Goal: Task Accomplishment & Management: Manage account settings

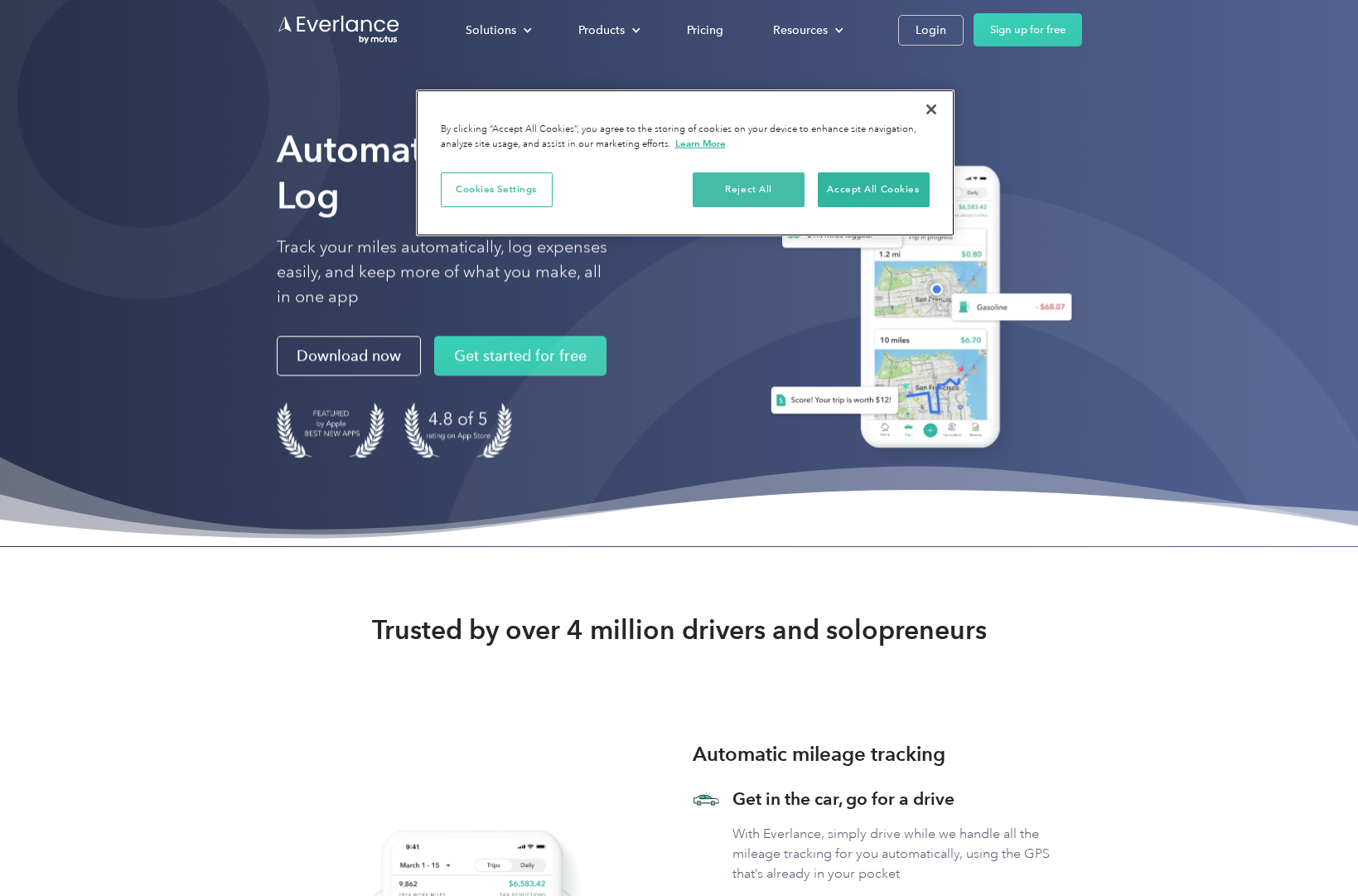
click at [764, 185] on button "Reject All" at bounding box center [749, 190] width 112 height 35
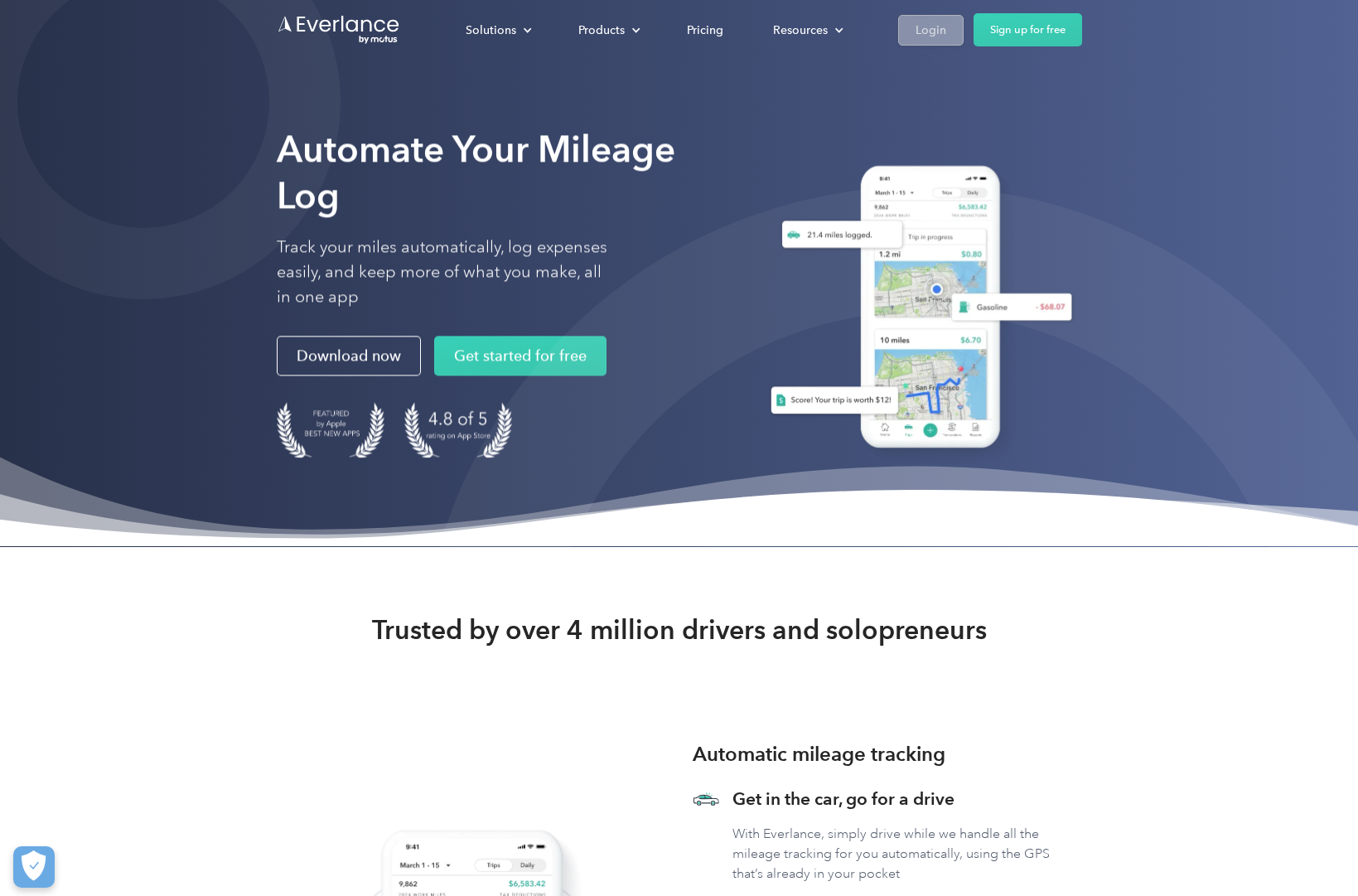
click at [928, 26] on div "Login" at bounding box center [931, 30] width 31 height 21
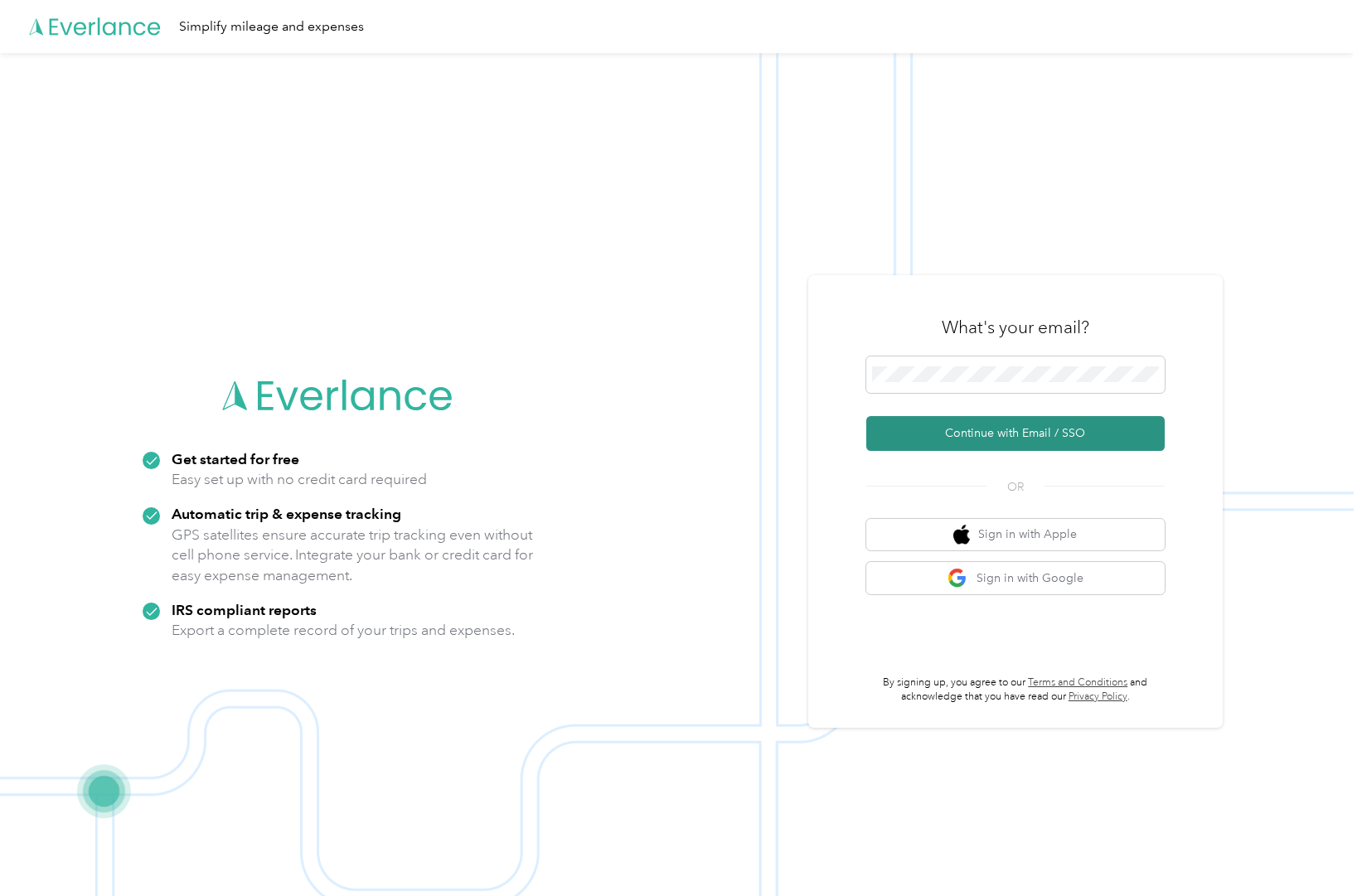
click at [1001, 434] on button "Continue with Email / SSO" at bounding box center [1015, 434] width 298 height 35
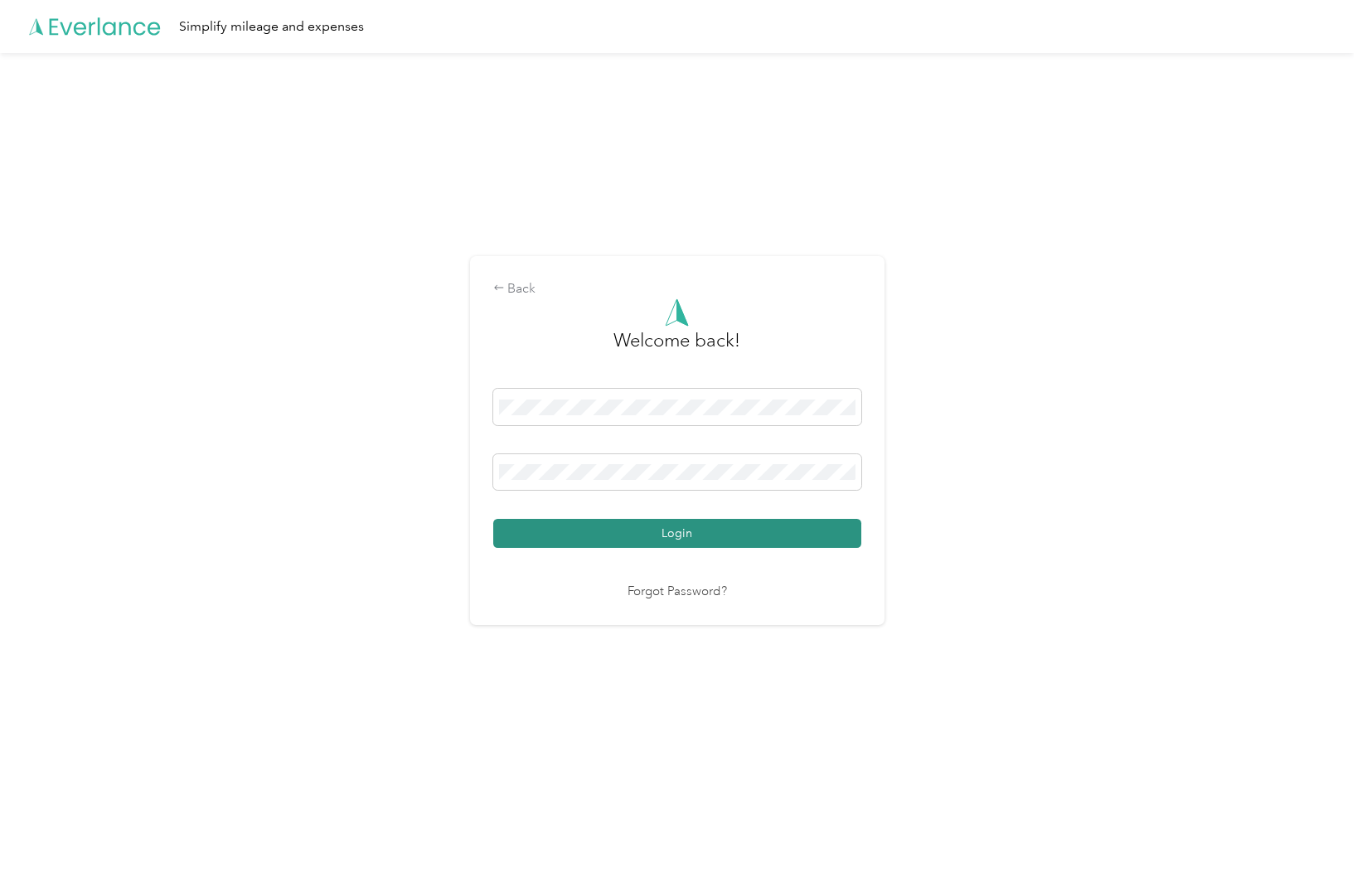
click at [656, 525] on button "Login" at bounding box center [677, 533] width 368 height 29
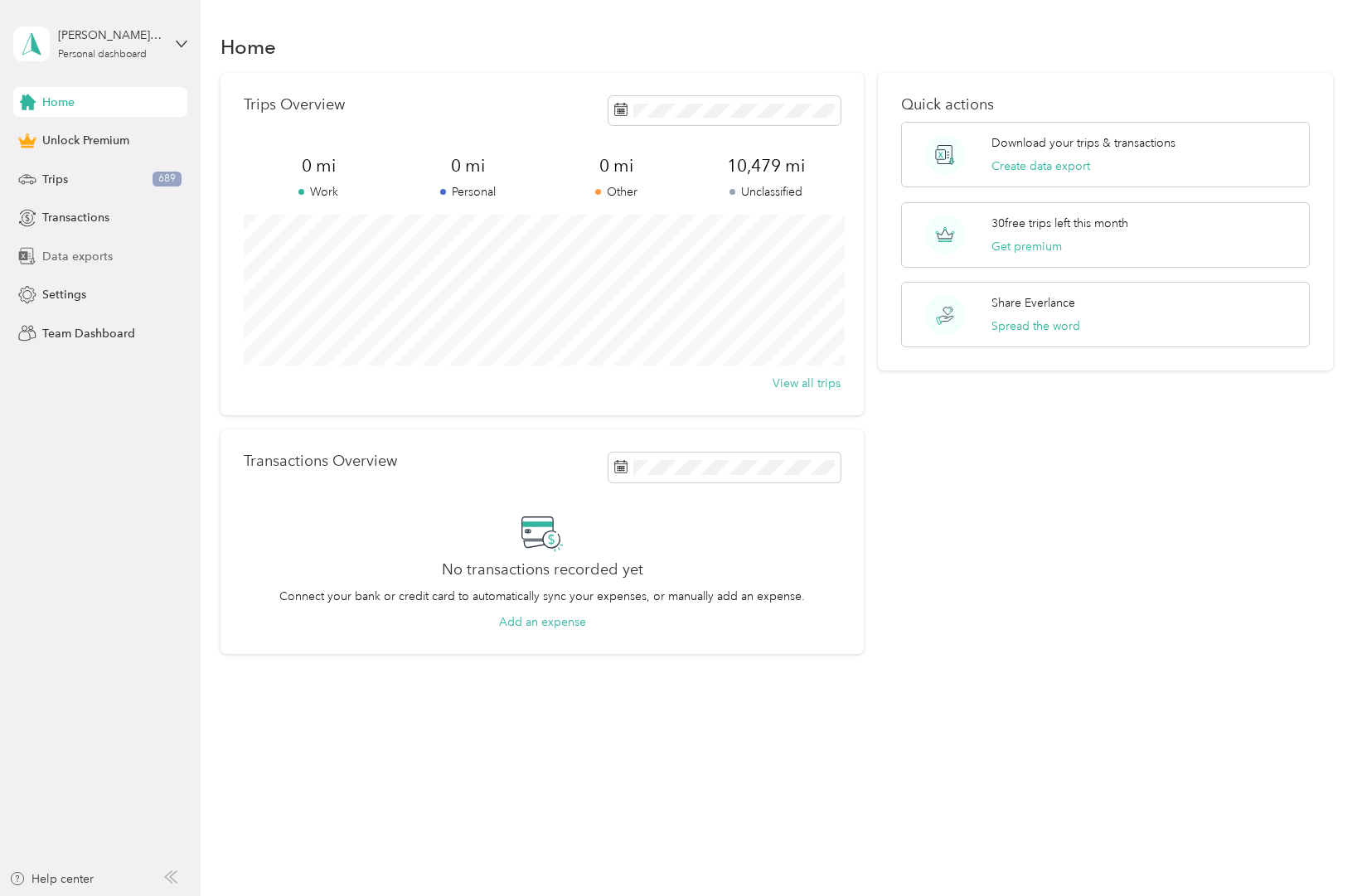
click at [87, 253] on span "Data exports" at bounding box center [77, 256] width 71 height 17
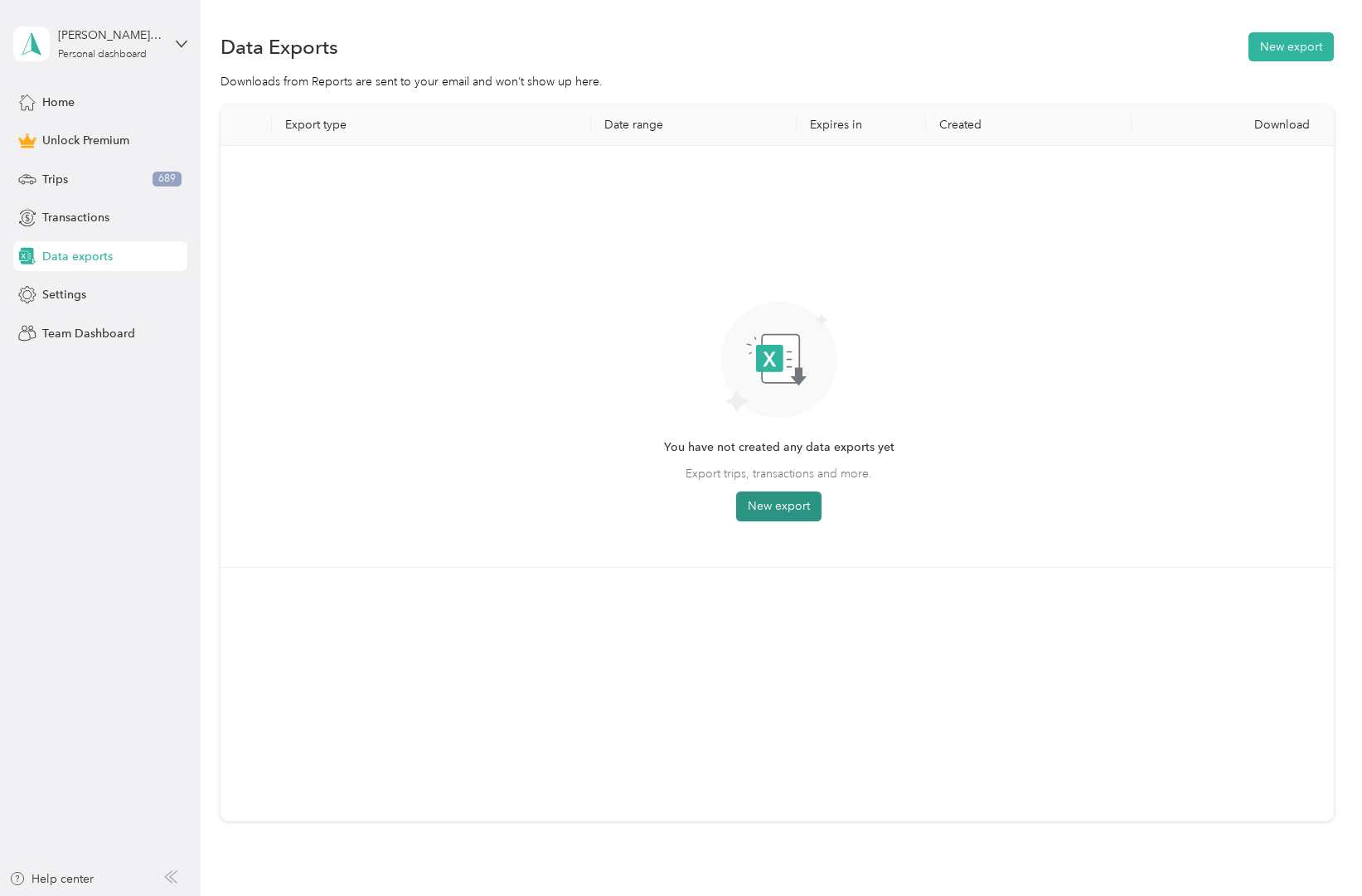
click at [801, 505] on button "New export" at bounding box center [779, 506] width 86 height 30
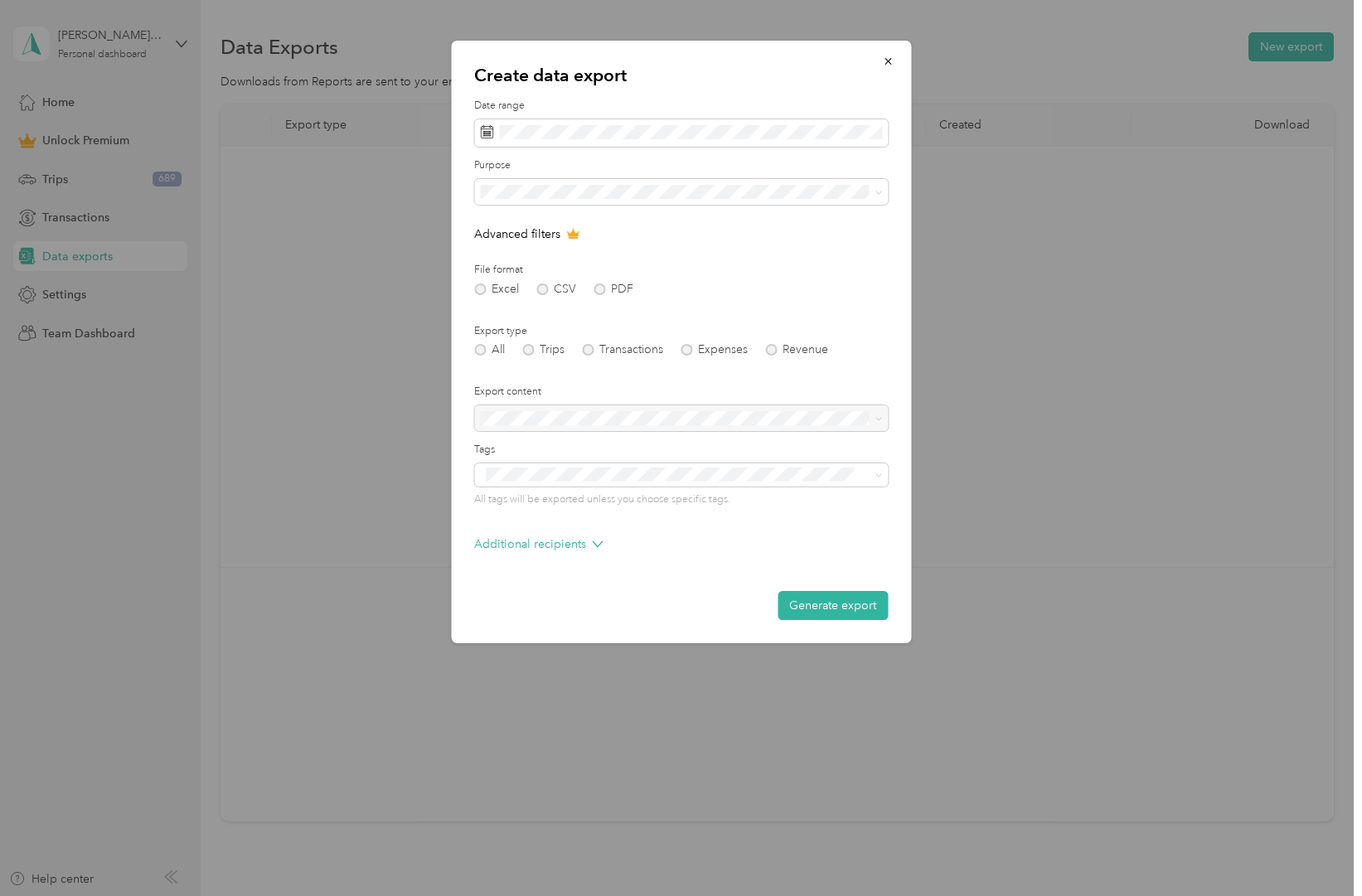
click at [598, 288] on div "Excel CSV PDF" at bounding box center [681, 289] width 414 height 12
click at [601, 284] on div "Excel CSV PDF" at bounding box center [681, 289] width 414 height 12
click at [600, 286] on div "Excel CSV PDF" at bounding box center [681, 289] width 414 height 12
click at [597, 287] on div "Excel CSV PDF" at bounding box center [681, 289] width 414 height 12
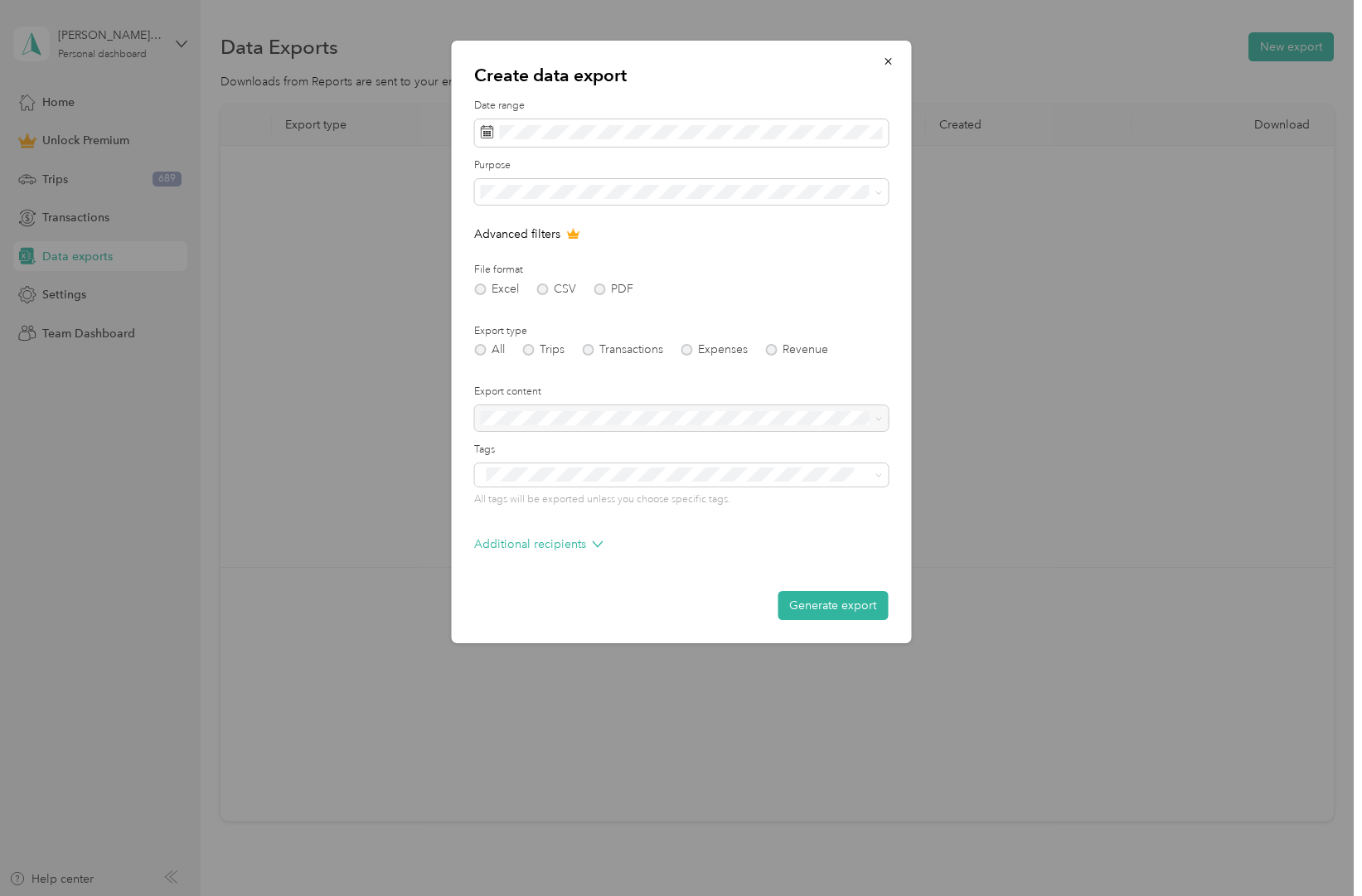
click at [539, 286] on div "Excel CSV PDF" at bounding box center [681, 289] width 414 height 12
click at [481, 286] on div "Excel CSV PDF" at bounding box center [681, 289] width 414 height 12
click at [518, 222] on div "All" at bounding box center [681, 220] width 391 height 17
click at [830, 603] on button "Generate export" at bounding box center [833, 605] width 110 height 29
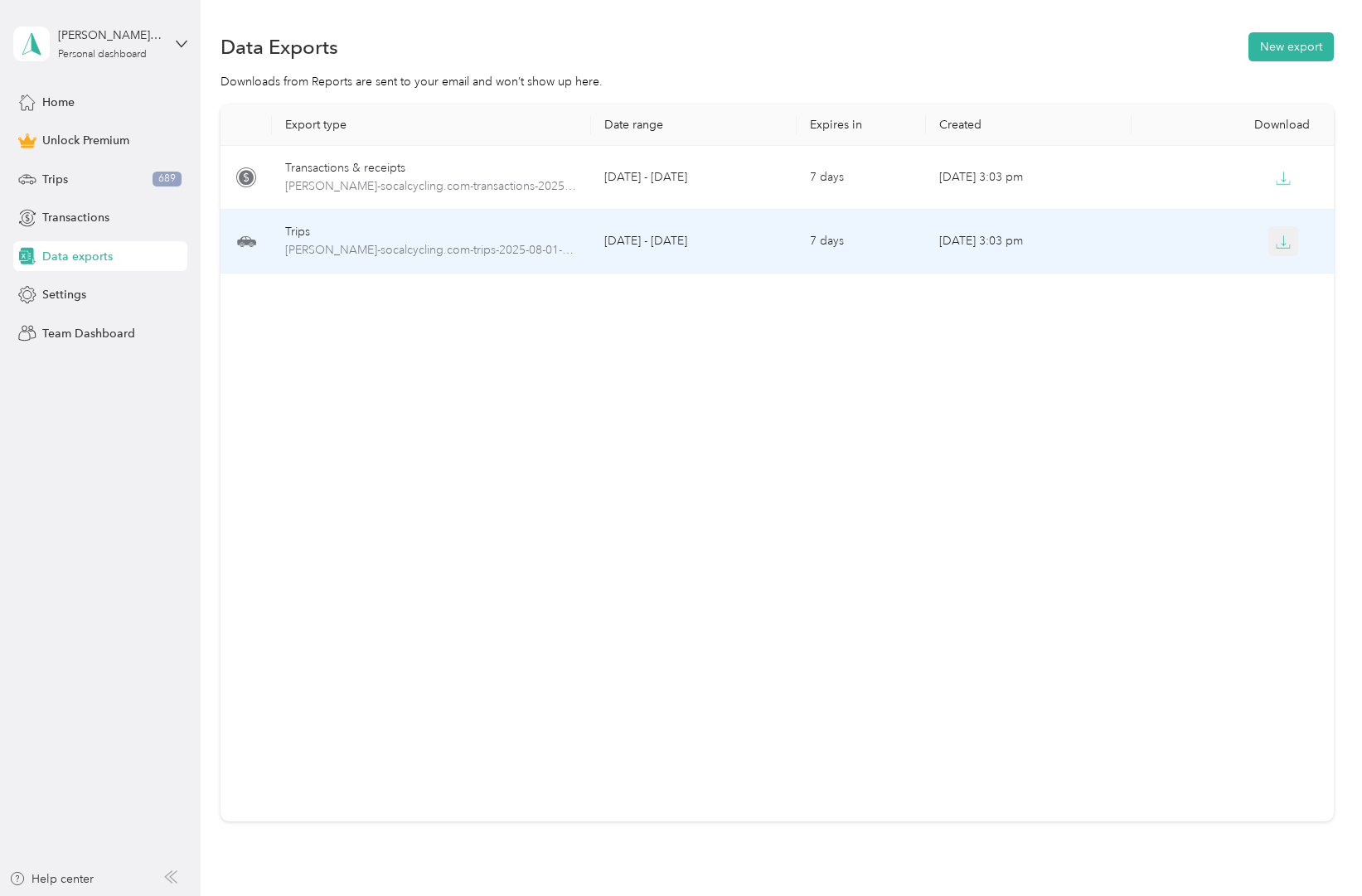
click at [1281, 241] on icon "button" at bounding box center [1284, 242] width 15 height 15
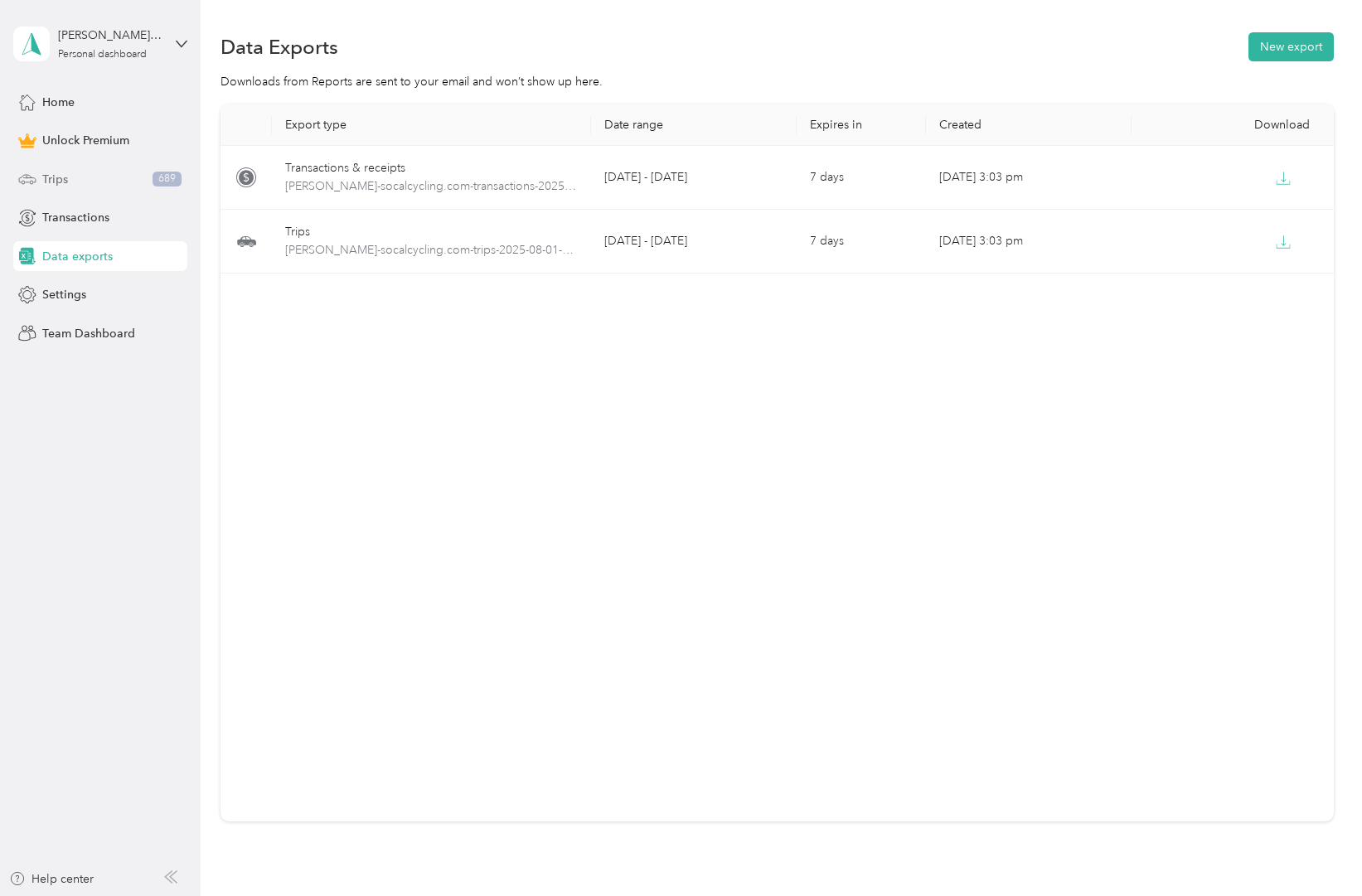
click at [90, 172] on div "Trips 689" at bounding box center [100, 179] width 174 height 30
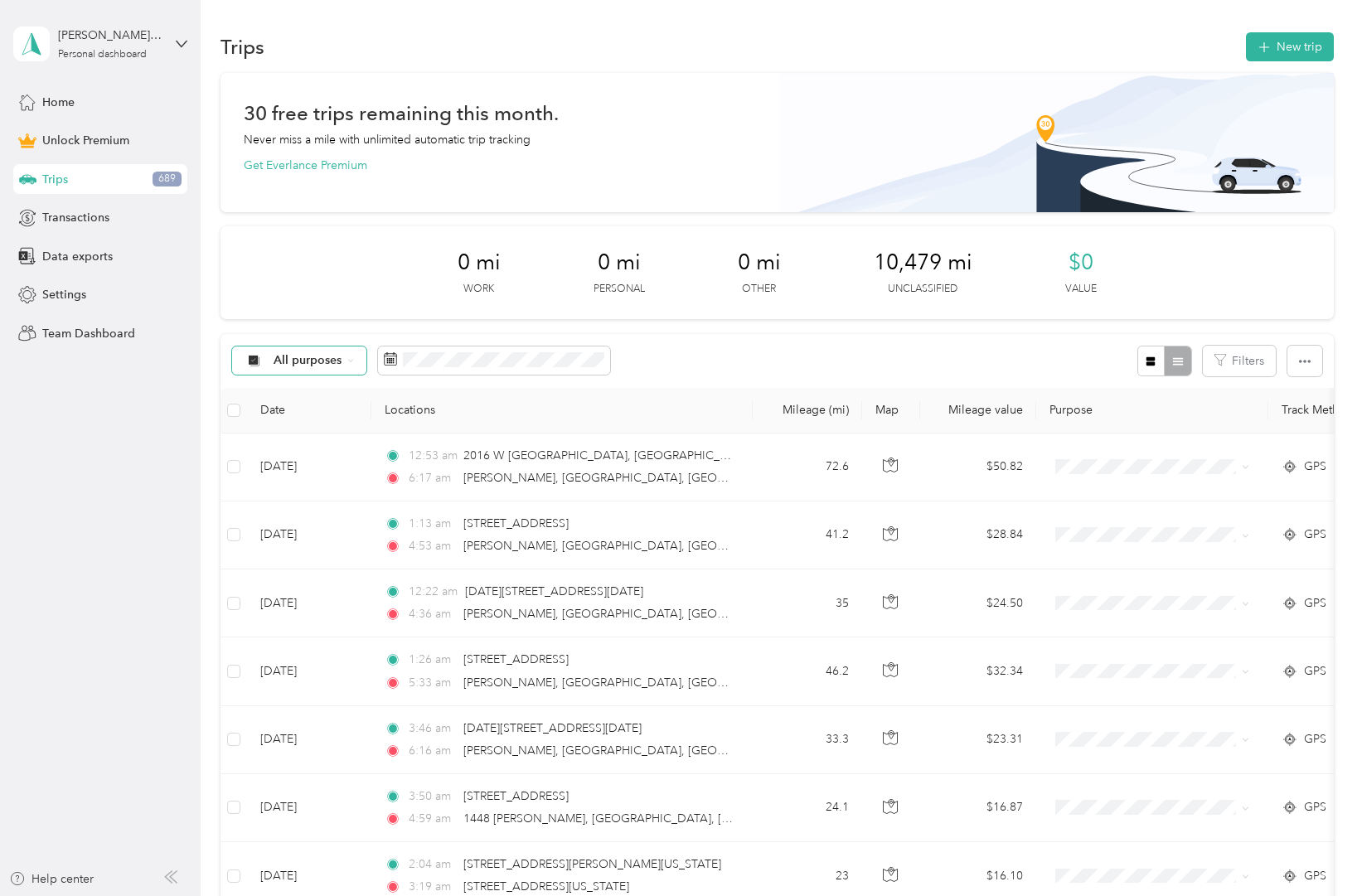
click at [326, 355] on span "All purposes" at bounding box center [307, 361] width 69 height 12
click at [317, 502] on span "Doordash" at bounding box center [313, 500] width 81 height 17
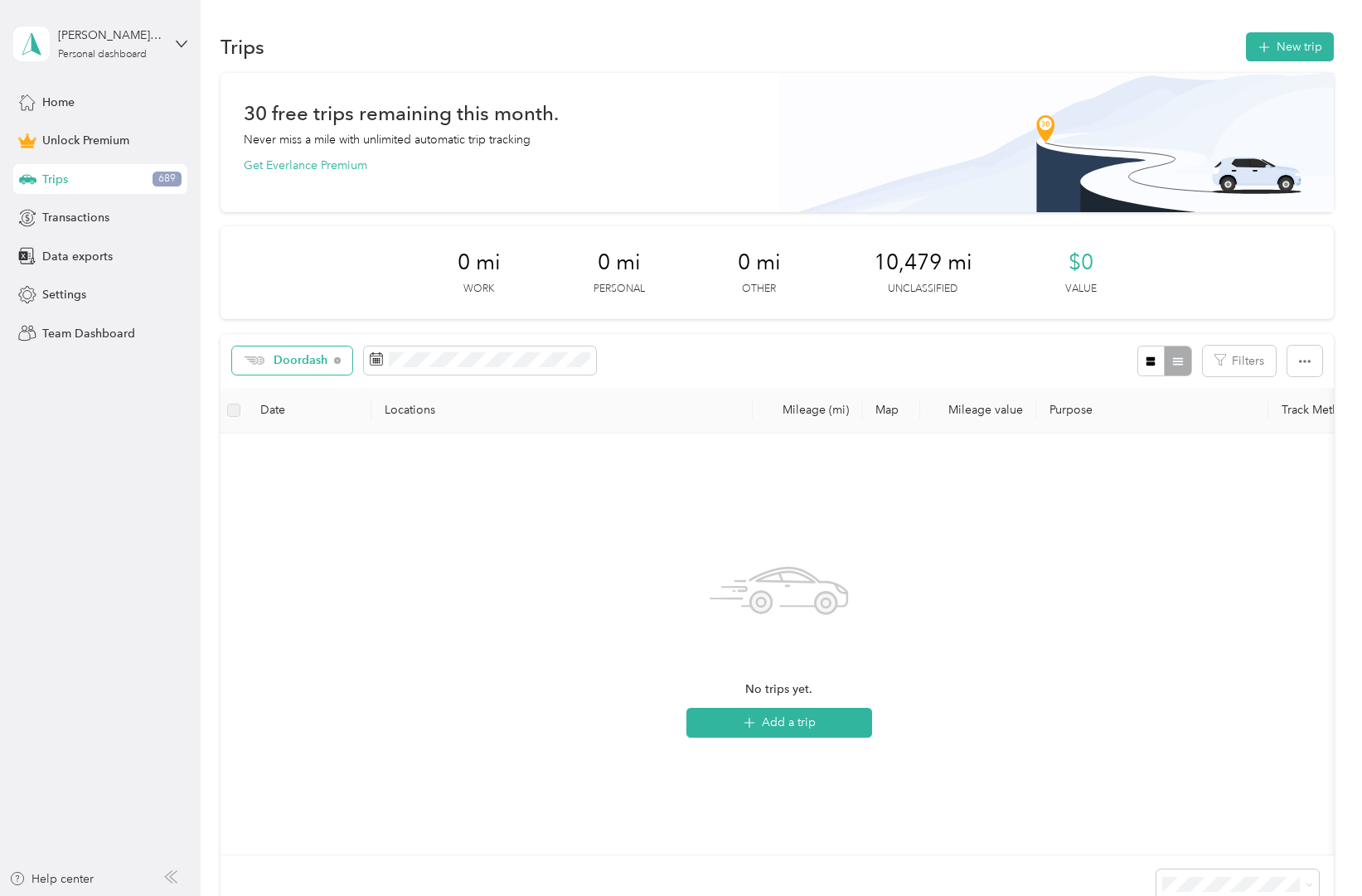
click at [306, 360] on span "Doordash" at bounding box center [301, 361] width 55 height 12
click at [306, 384] on span "All purposes" at bounding box center [311, 385] width 75 height 17
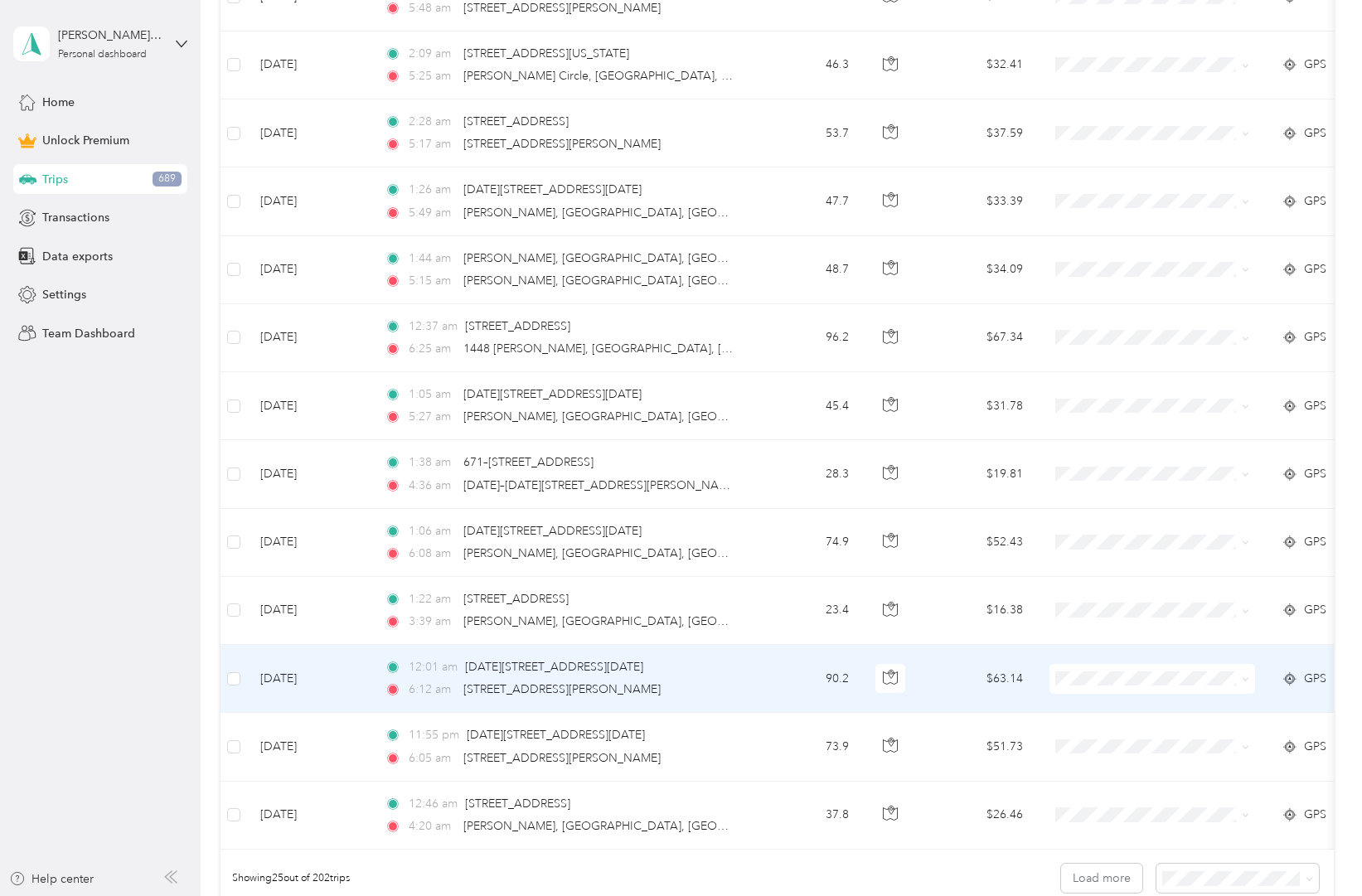
scroll to position [1531, 0]
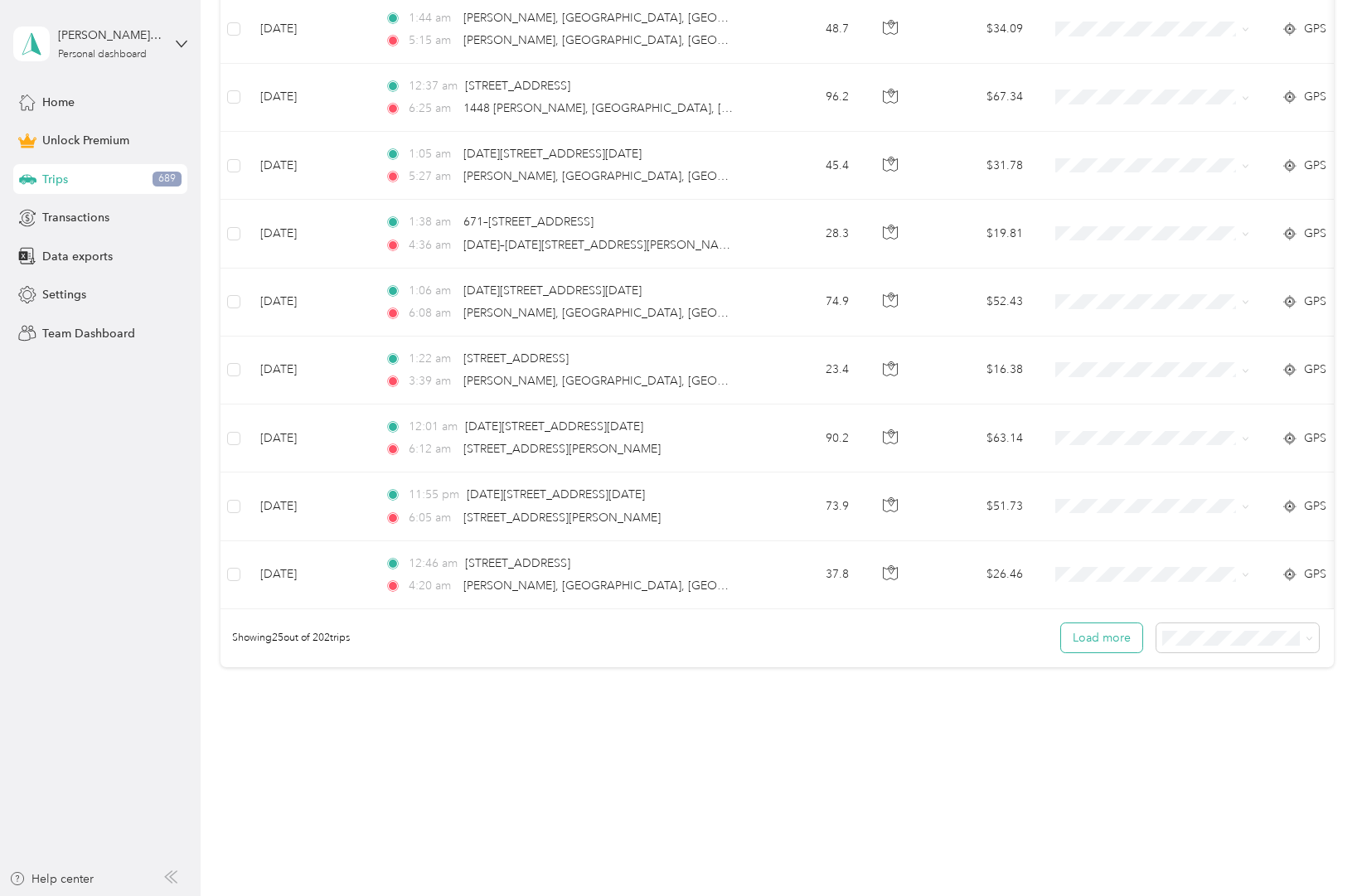
click at [1114, 635] on button "Load more" at bounding box center [1102, 637] width 82 height 29
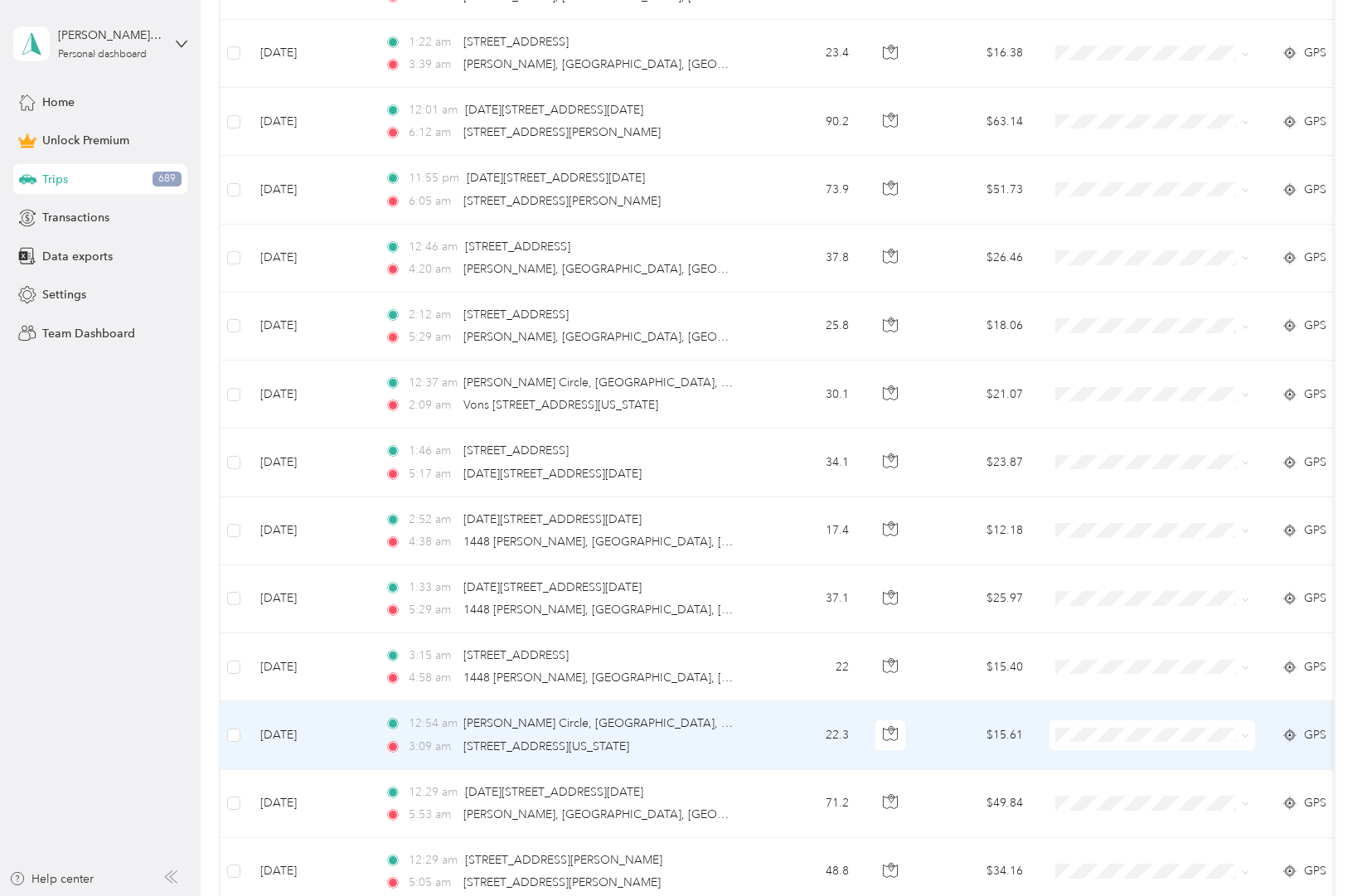
scroll to position [3236, 0]
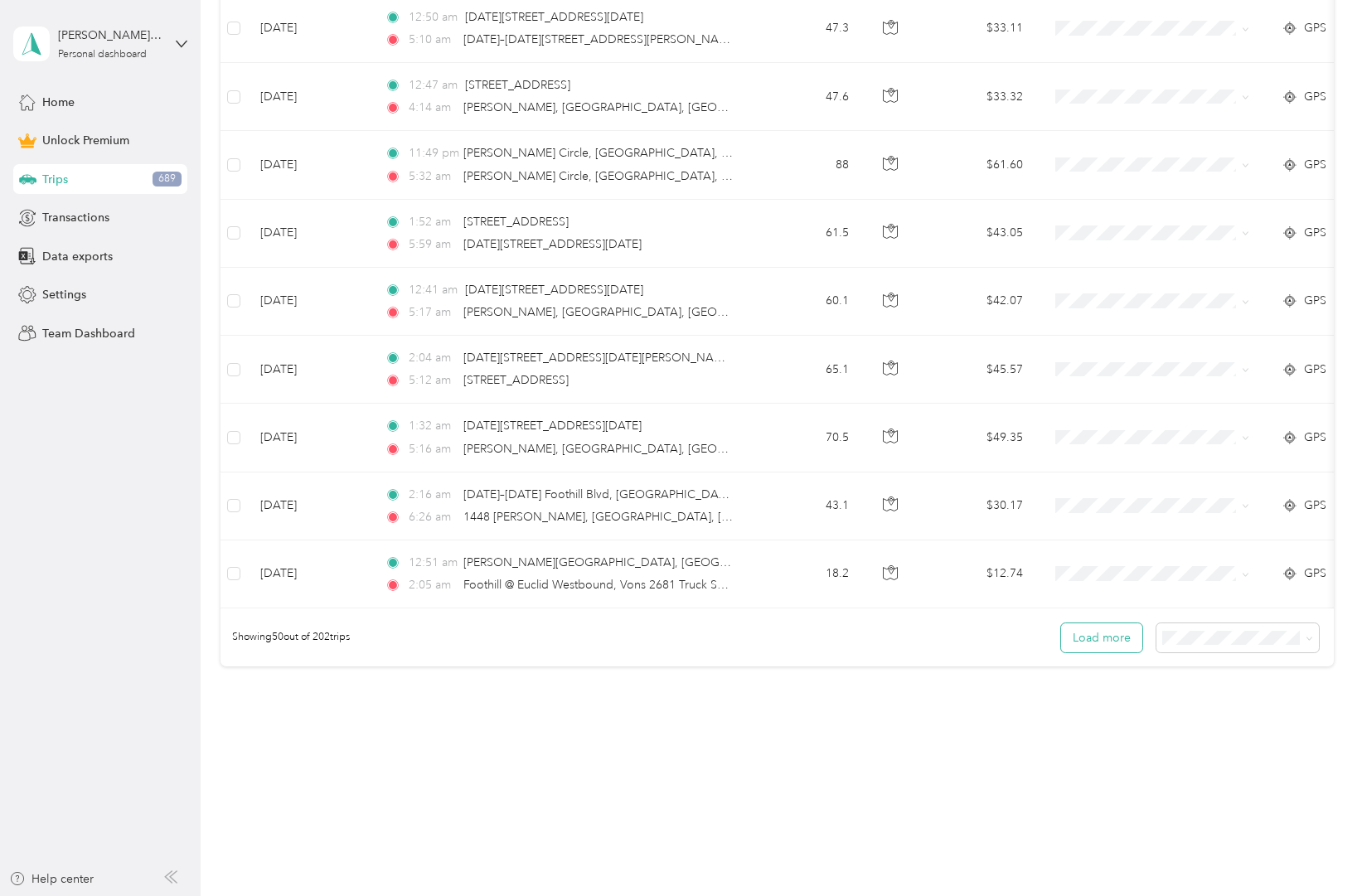
click at [1119, 638] on button "Load more" at bounding box center [1102, 637] width 82 height 29
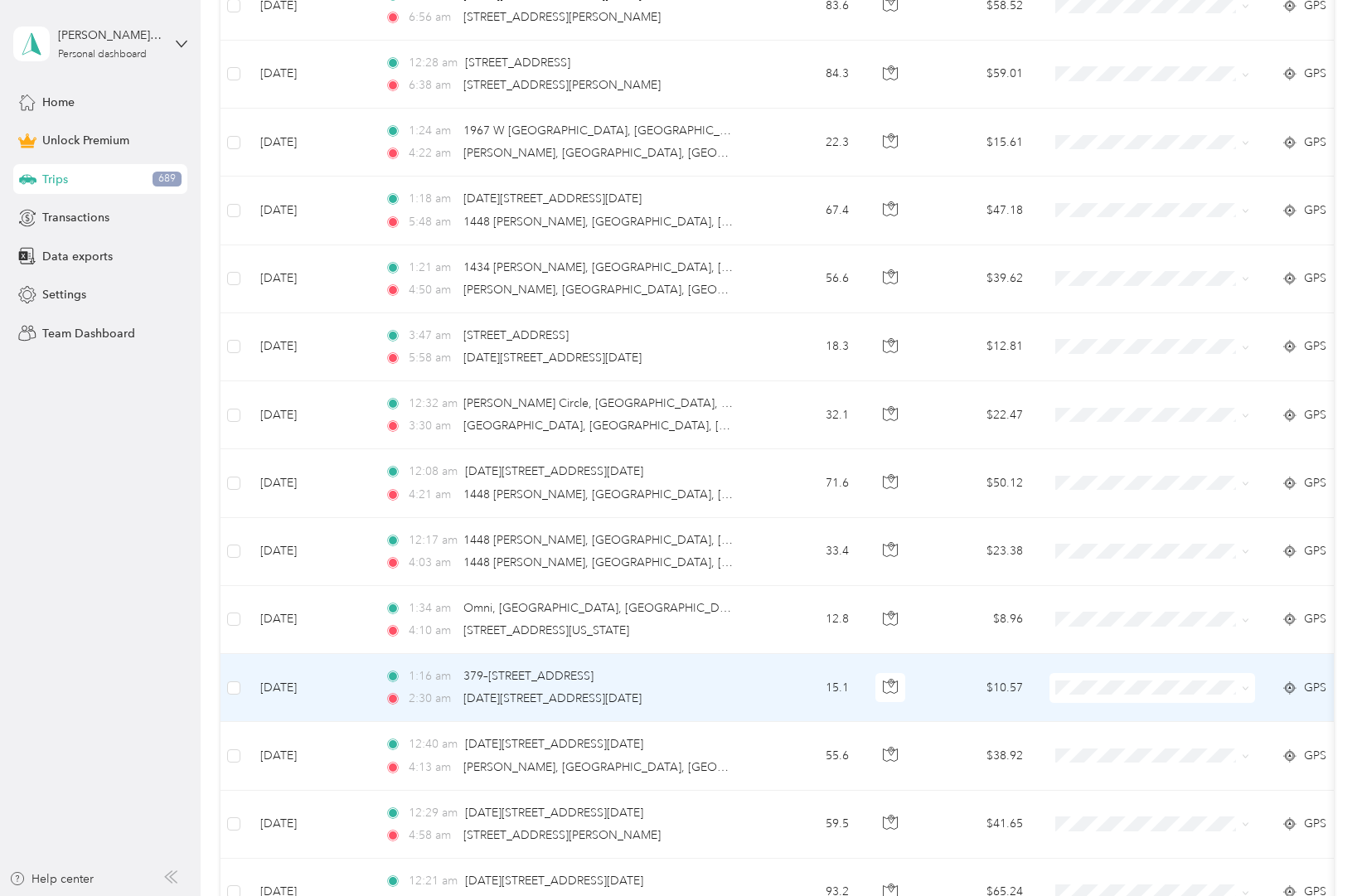
scroll to position [4940, 0]
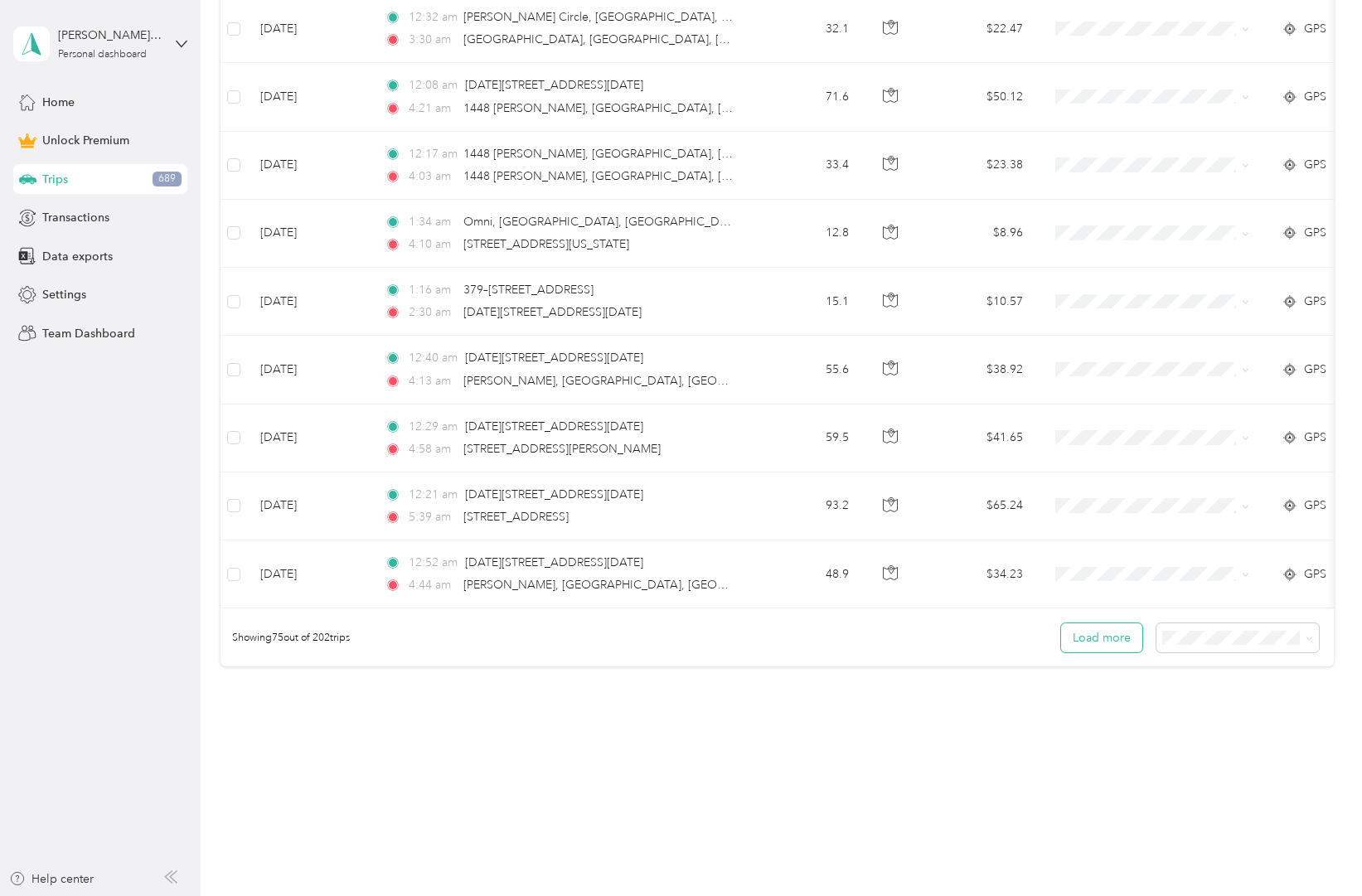
click at [1112, 640] on button "Load more" at bounding box center [1102, 637] width 82 height 29
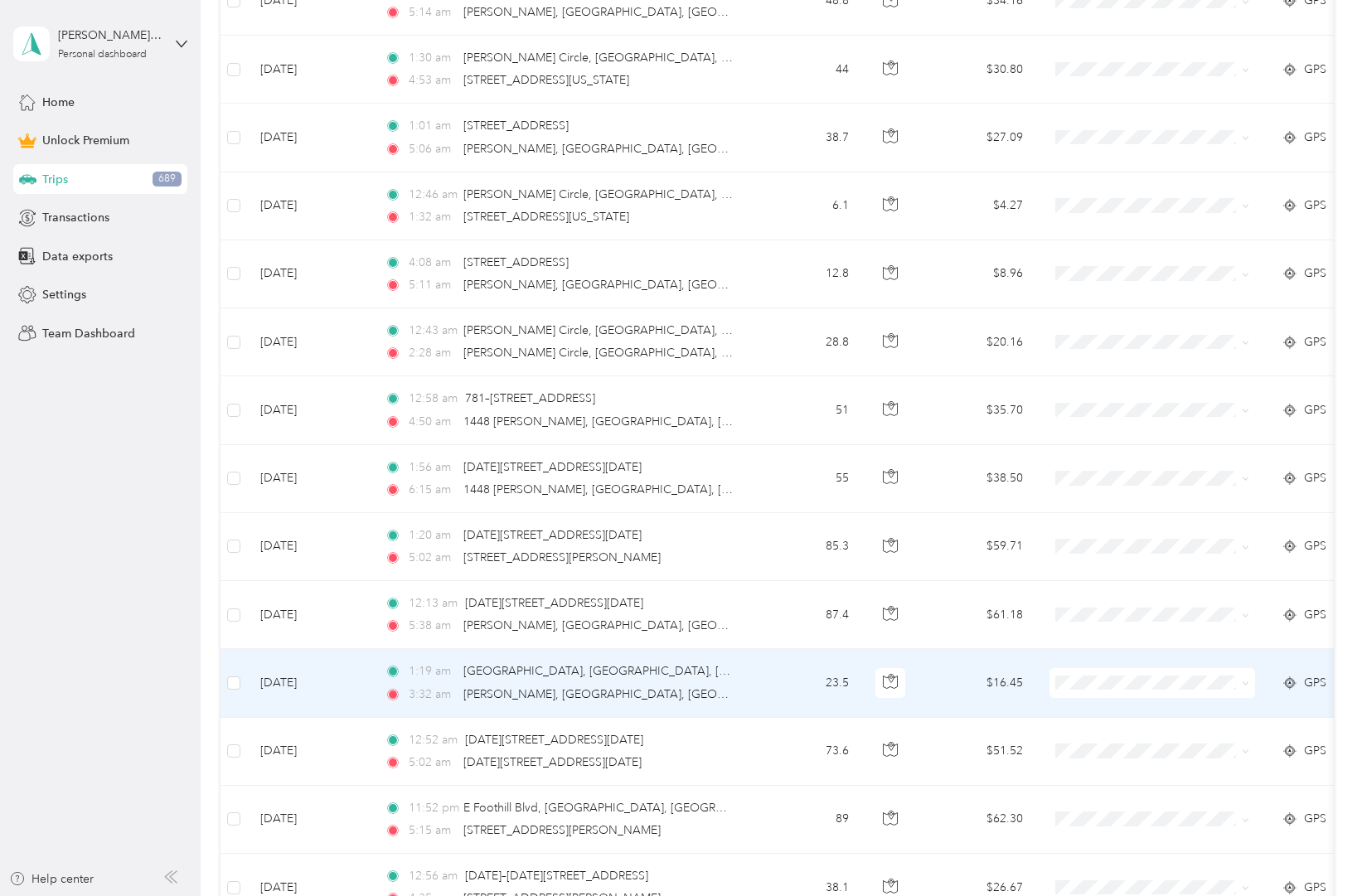
scroll to position [6645, 0]
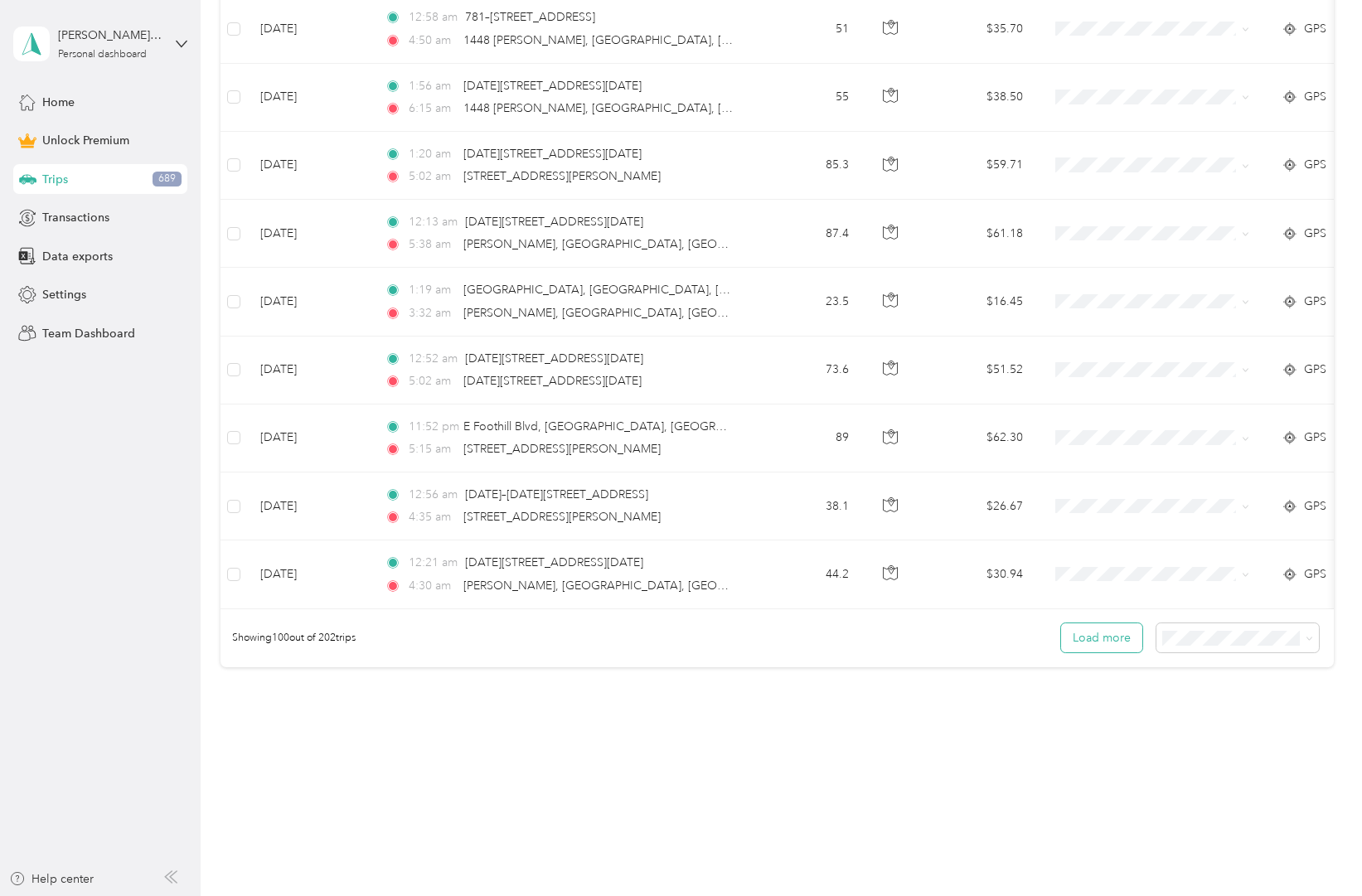
click at [1114, 638] on button "Load more" at bounding box center [1102, 637] width 82 height 29
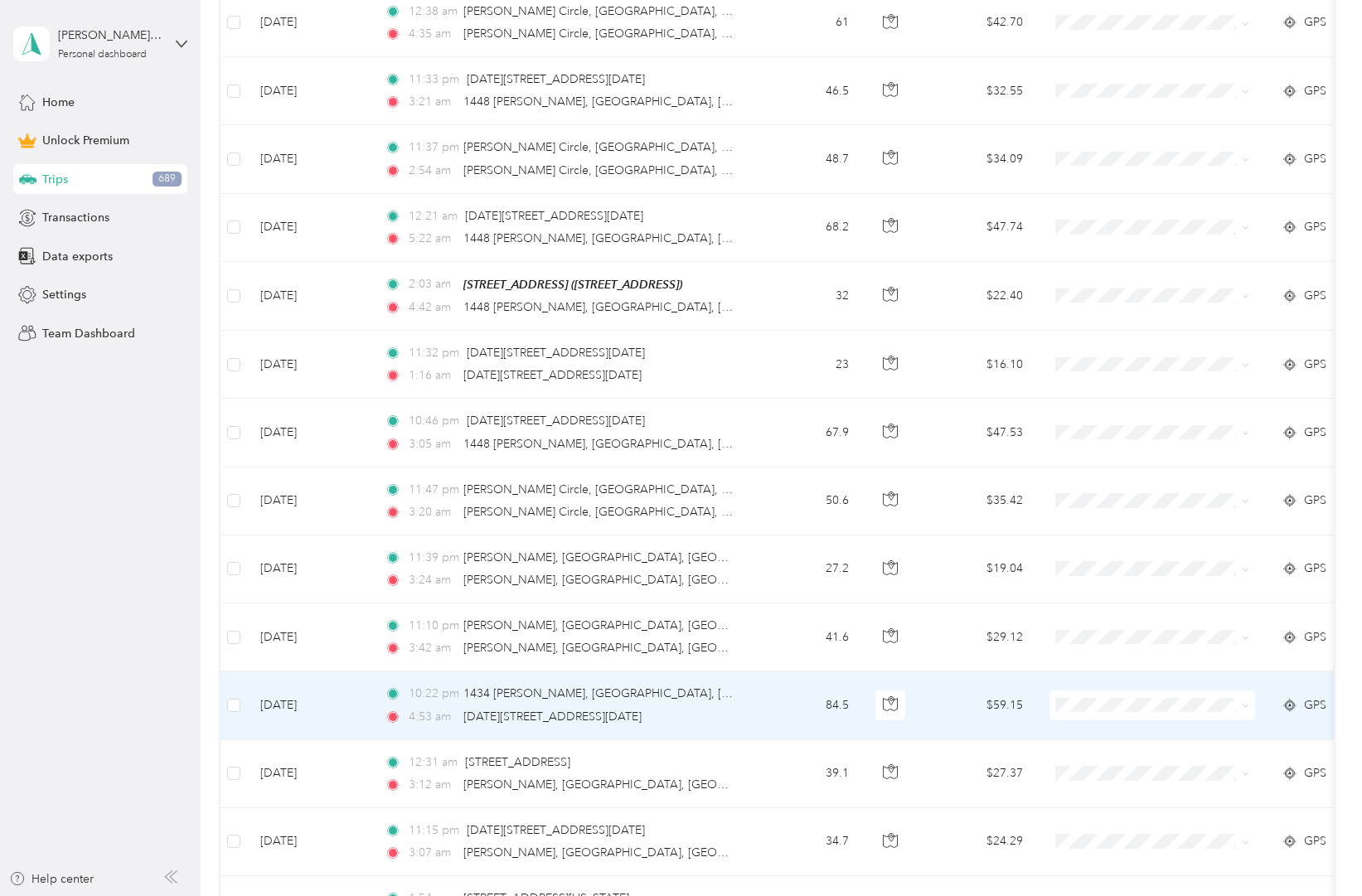
scroll to position [8348, 0]
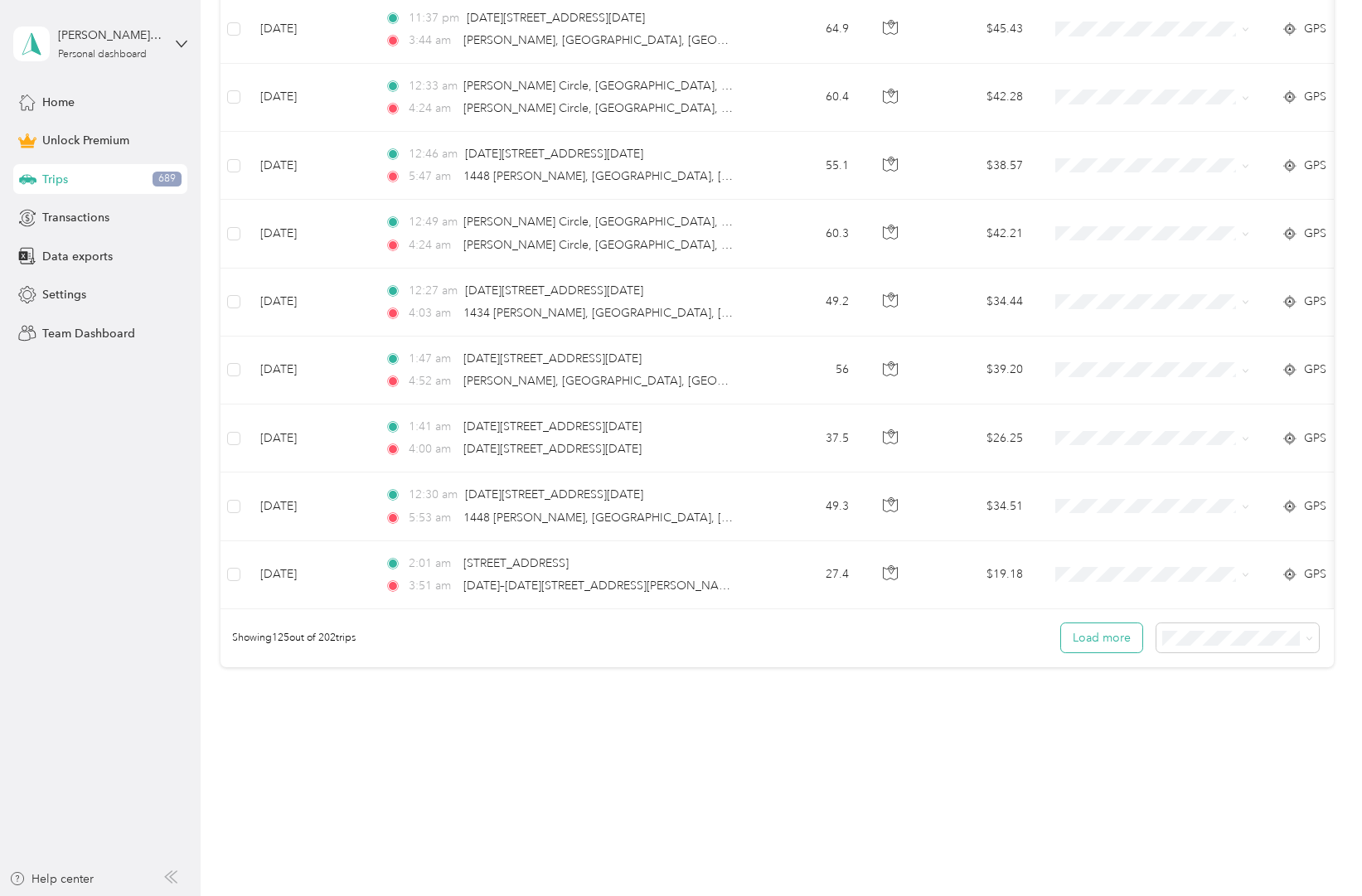
click at [1106, 638] on button "Load more" at bounding box center [1102, 637] width 82 height 29
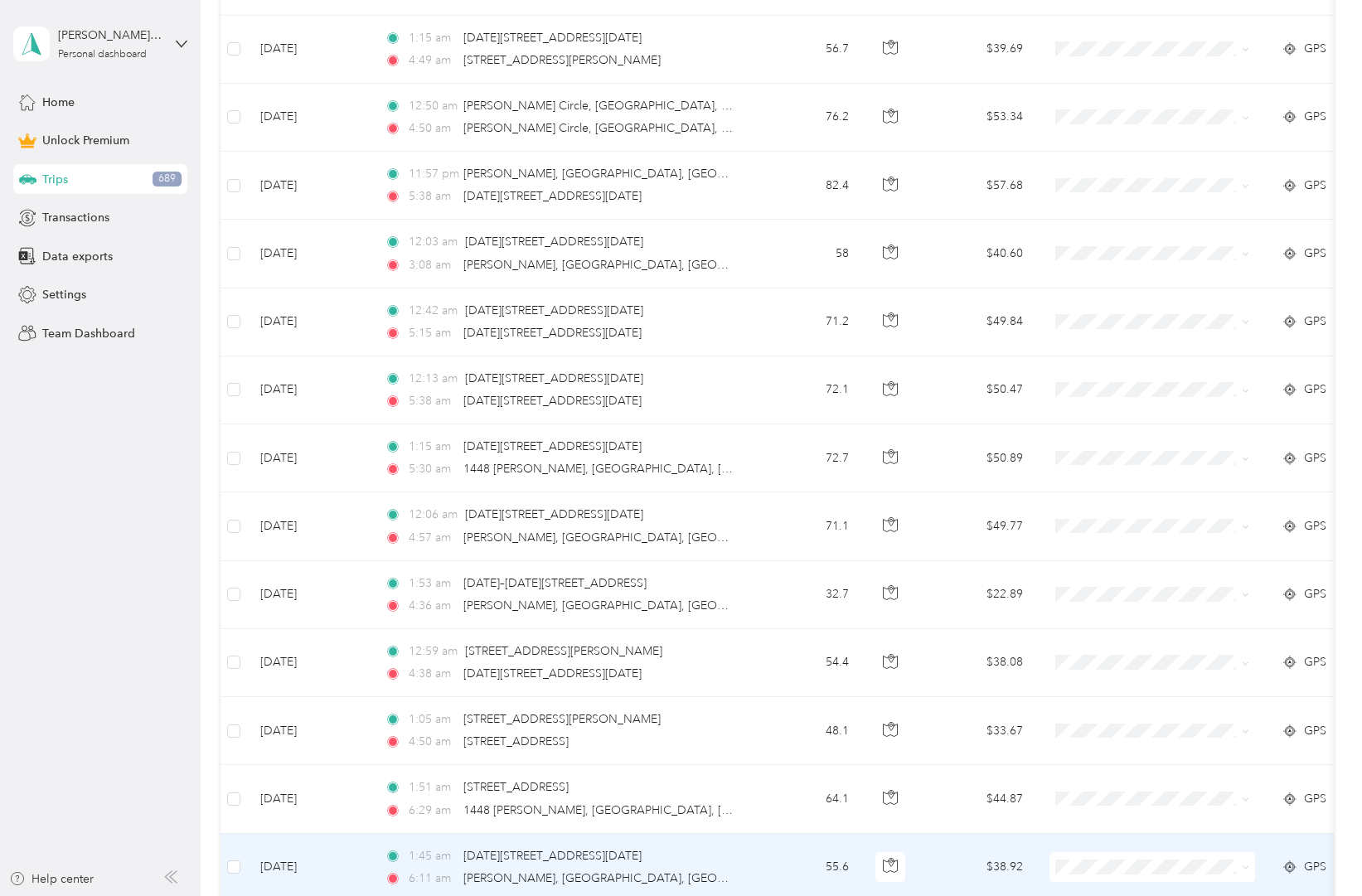
scroll to position [10053, 0]
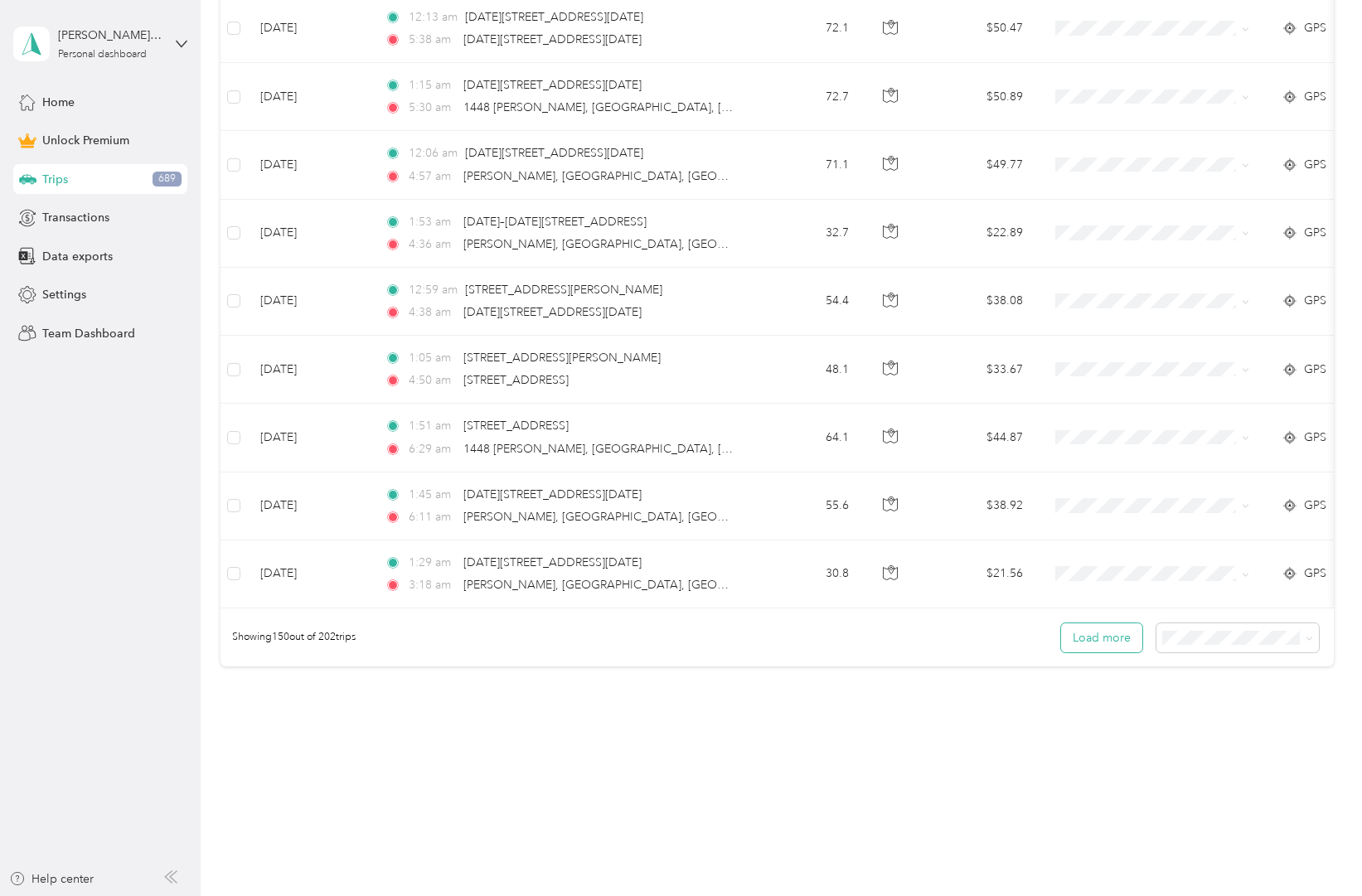
click at [1106, 638] on button "Load more" at bounding box center [1102, 637] width 82 height 29
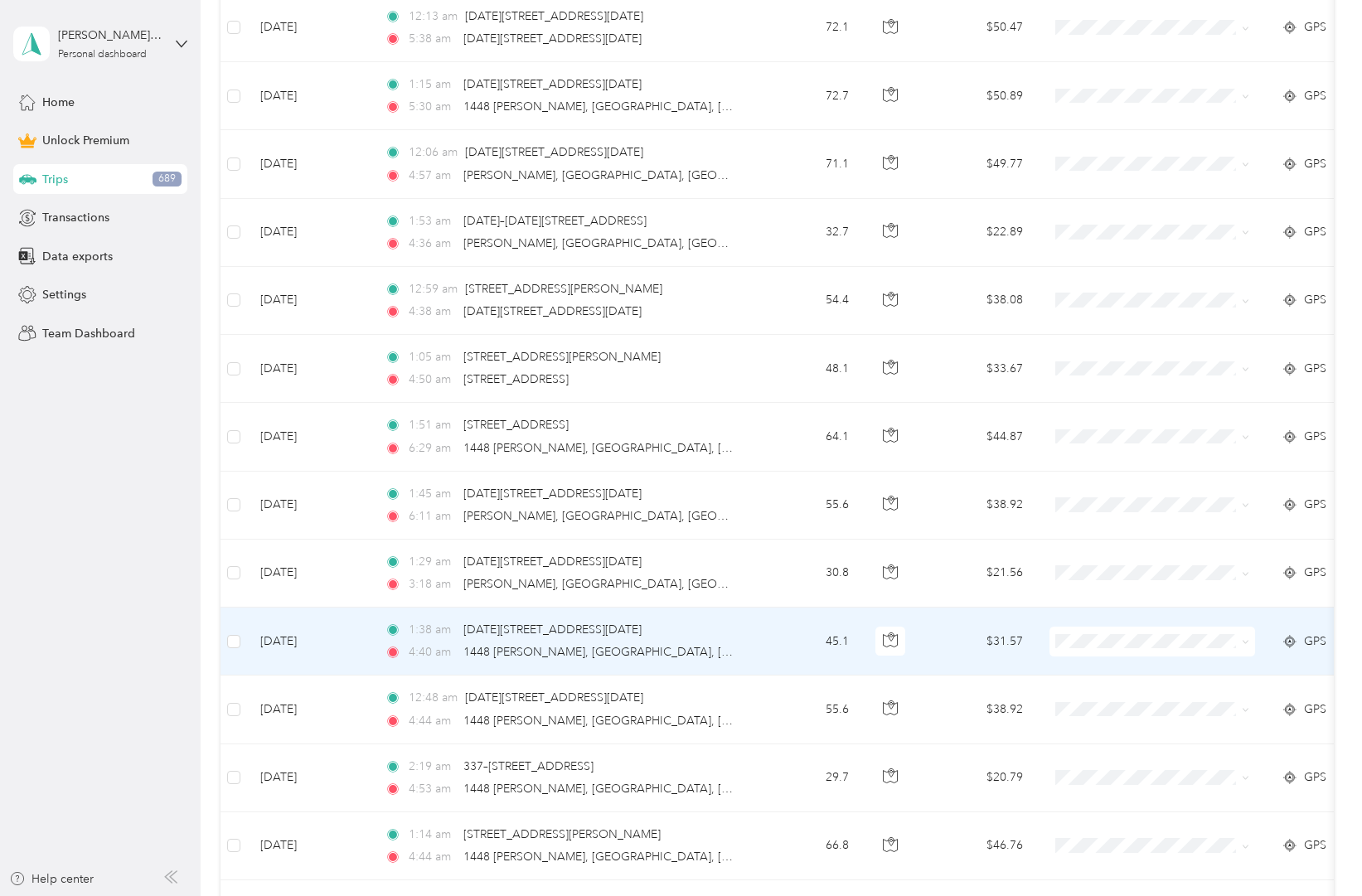
scroll to position [11757, 0]
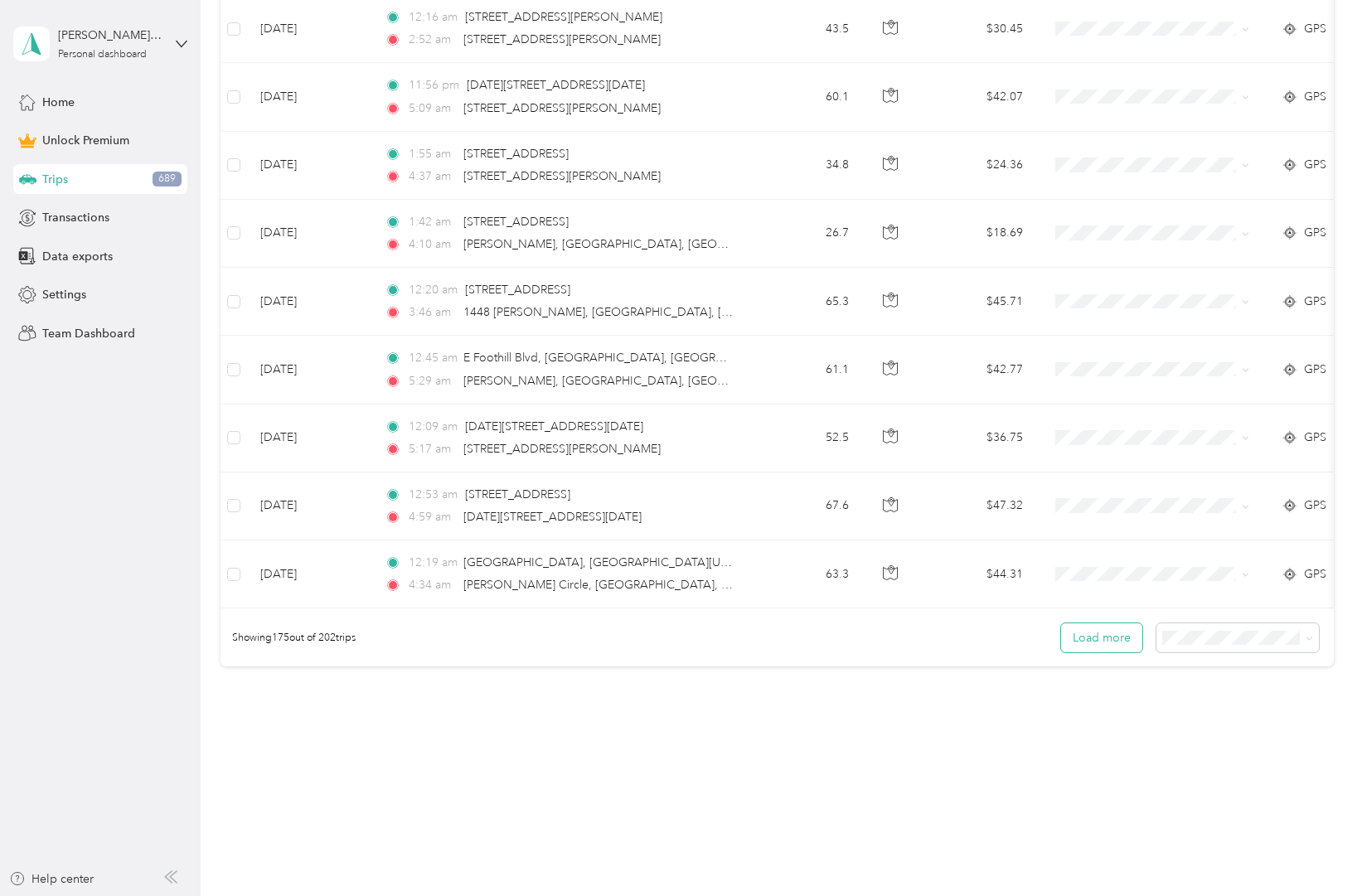
click at [1114, 634] on button "Load more" at bounding box center [1102, 637] width 82 height 29
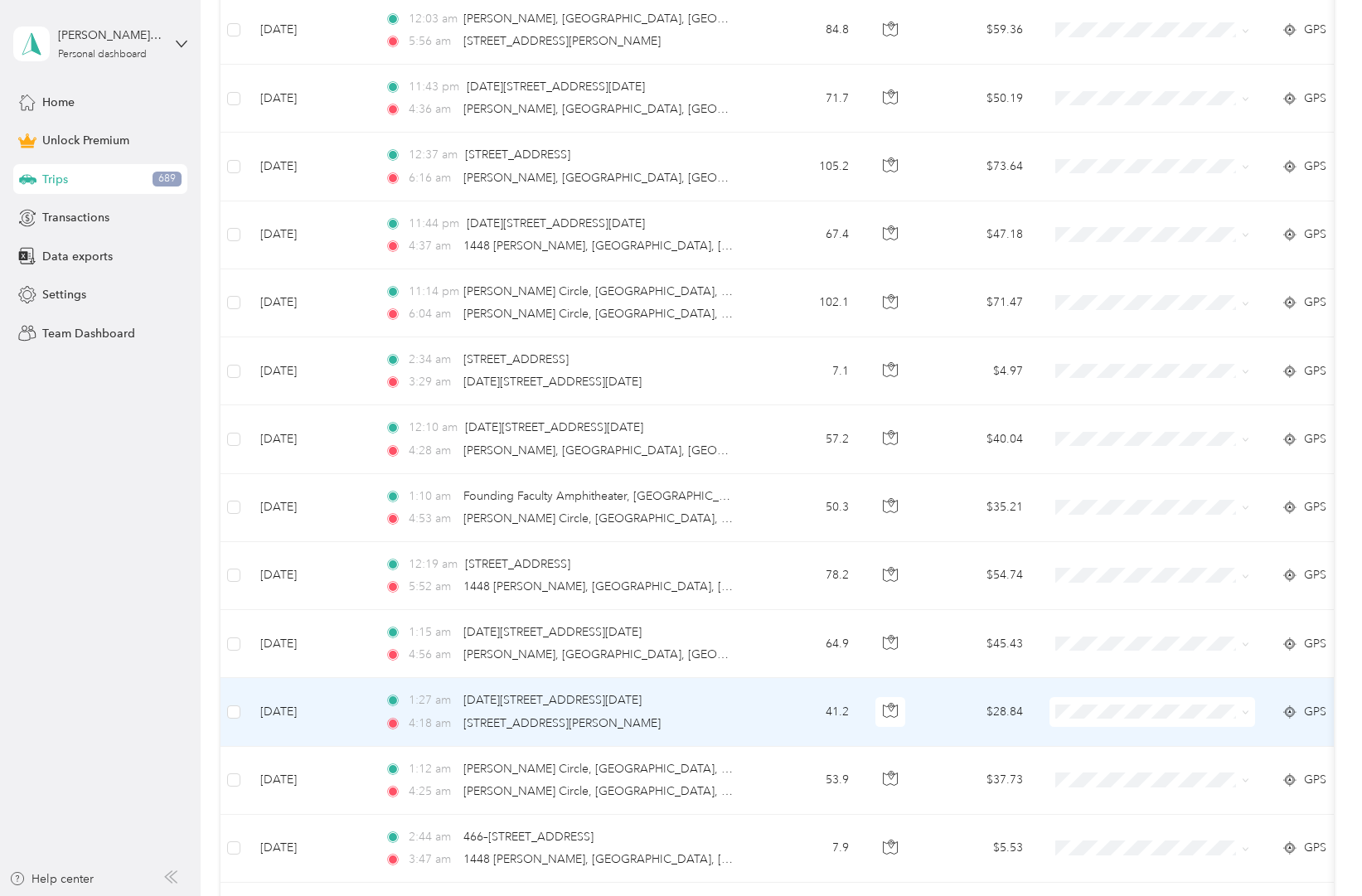
scroll to position [13461, 0]
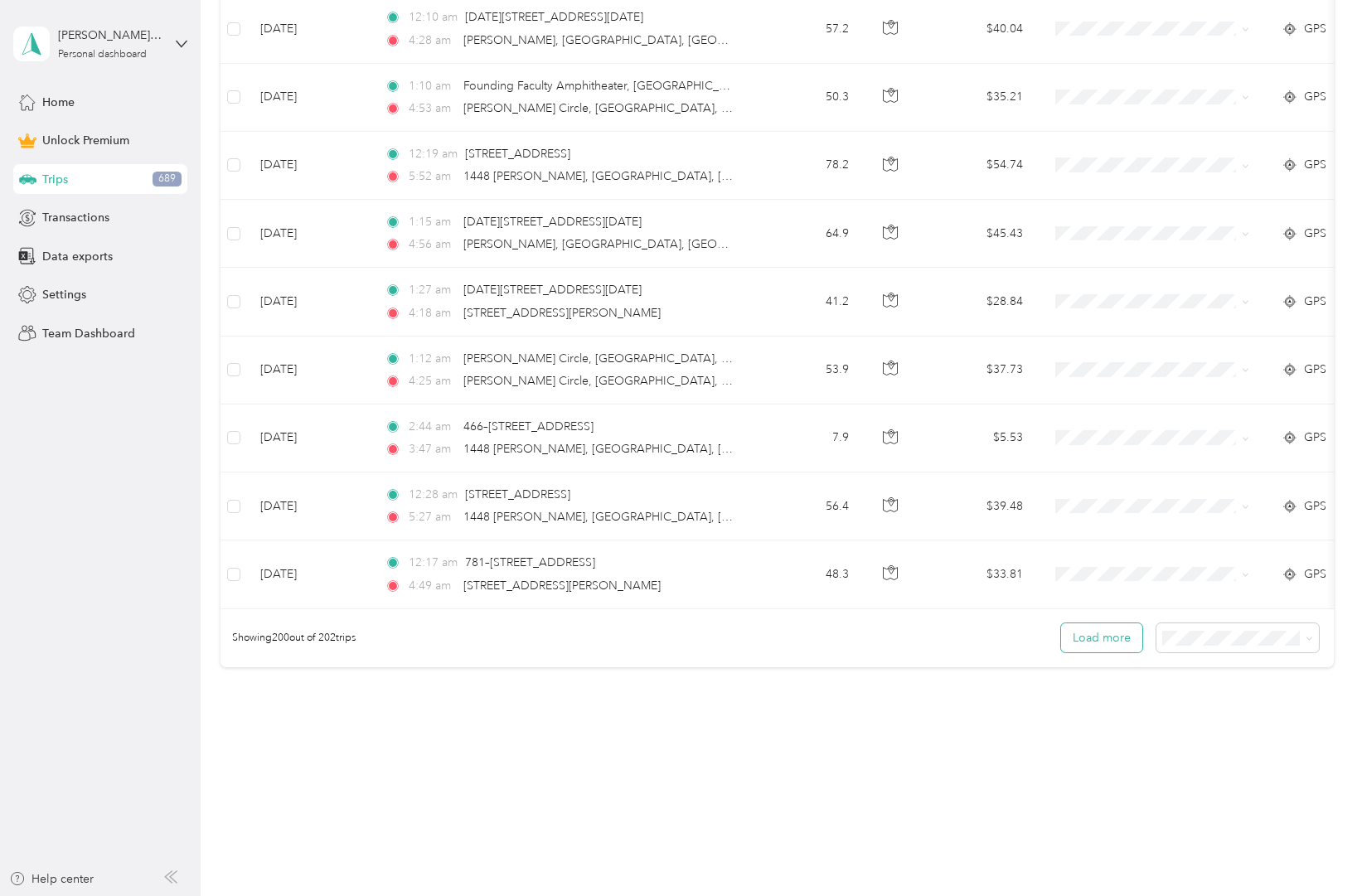
click at [1107, 637] on button "Load more" at bounding box center [1102, 637] width 82 height 29
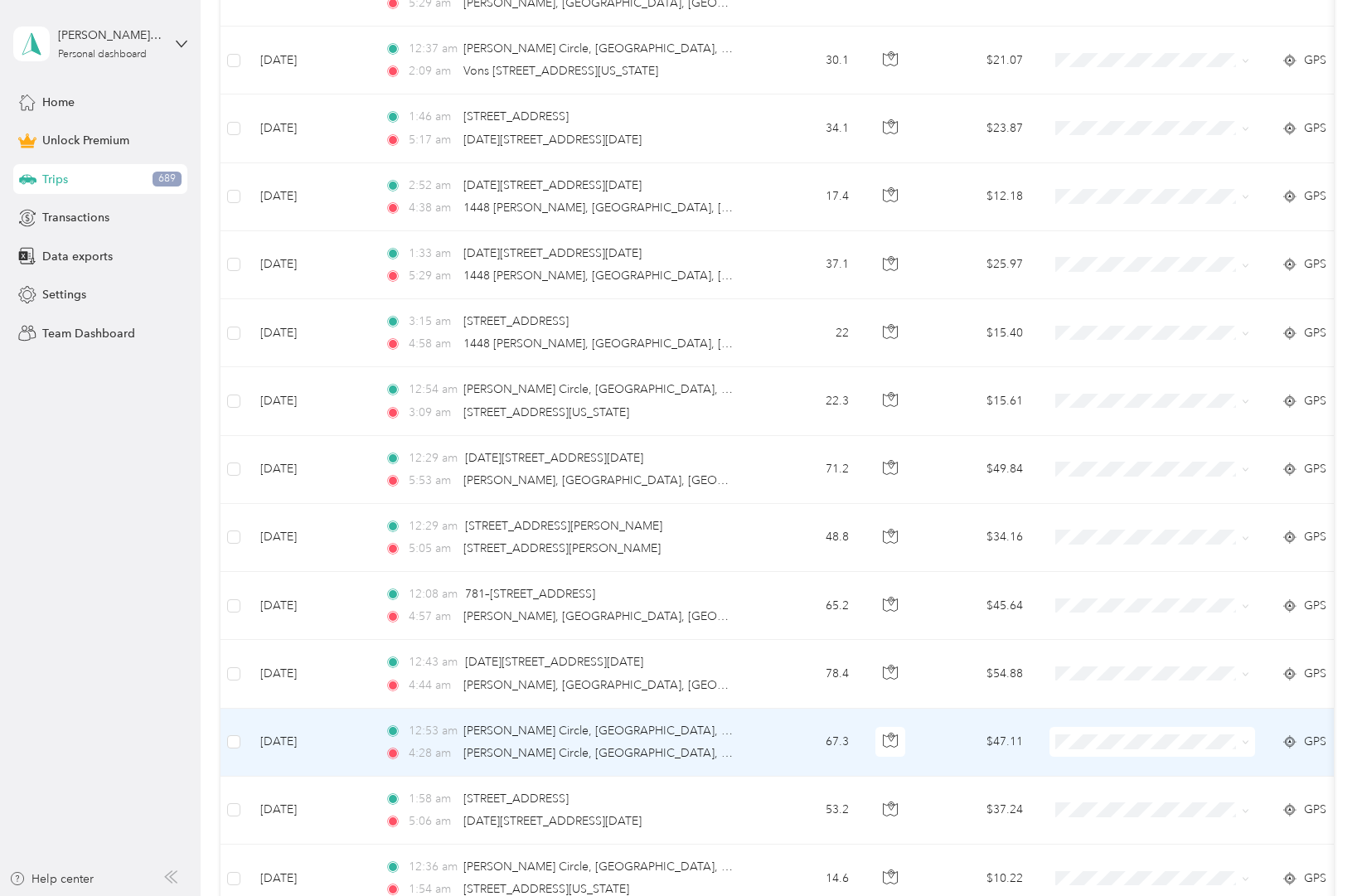
scroll to position [0, 0]
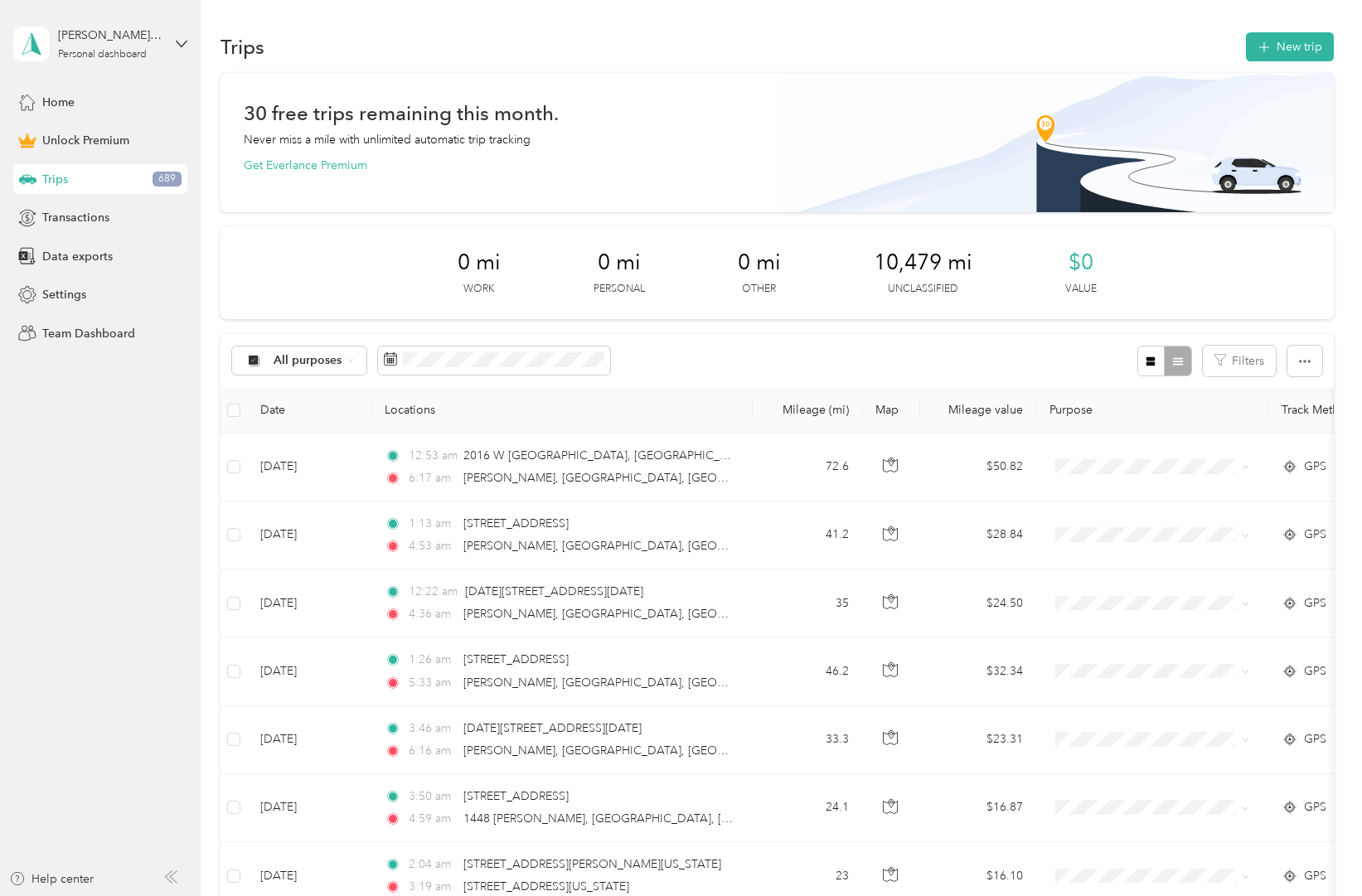
click at [97, 177] on div "Trips 689" at bounding box center [100, 179] width 174 height 30
click at [348, 357] on icon at bounding box center [351, 361] width 7 height 7
click at [340, 357] on span "All purposes" at bounding box center [307, 361] width 69 height 12
click at [174, 470] on aside "[PERSON_NAME][EMAIL_ADDRESS][DOMAIN_NAME] Personal dashboard Home Unlock Premiu…" at bounding box center [100, 448] width 201 height 896
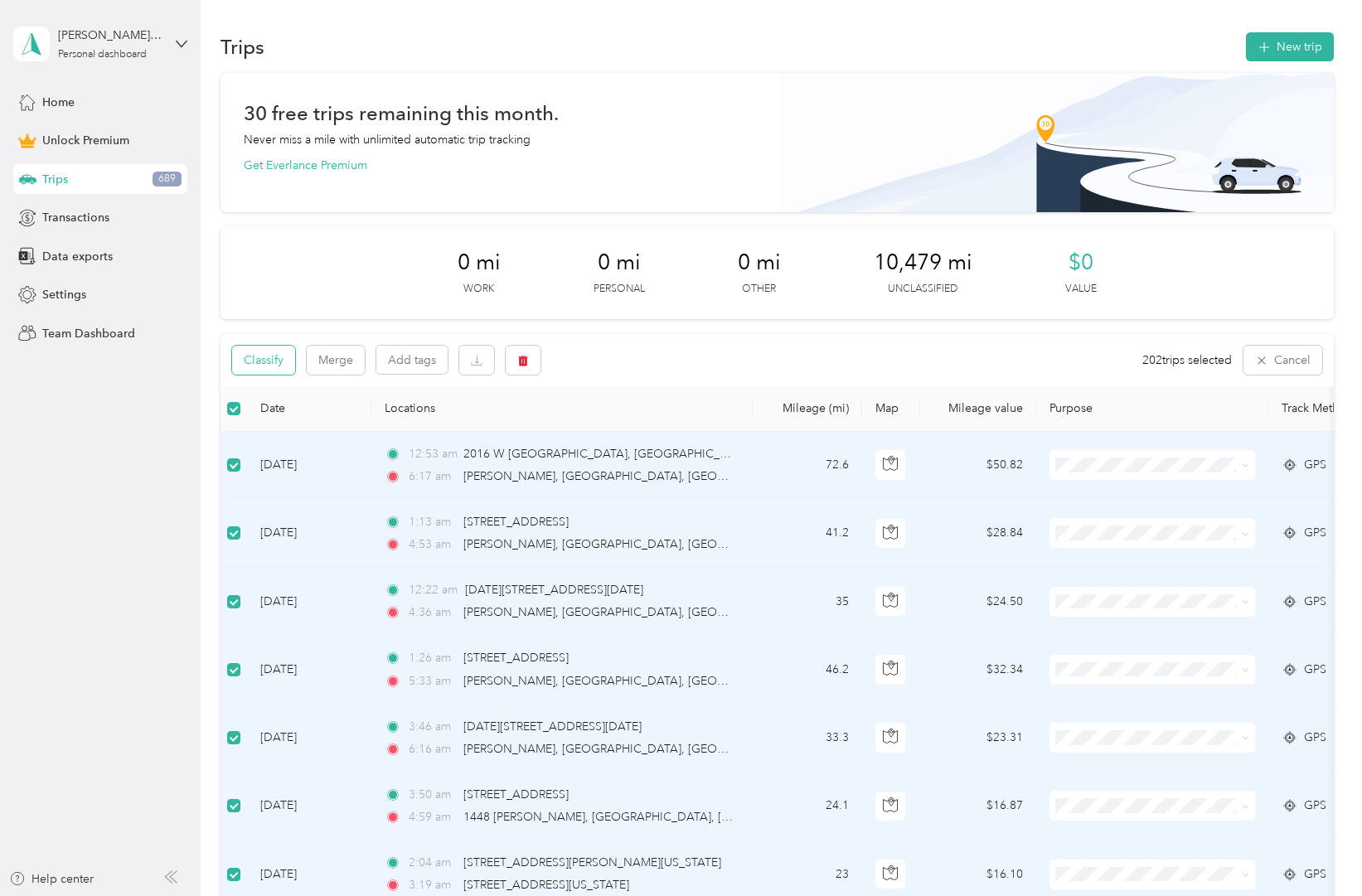
click at [274, 359] on button "Classify" at bounding box center [264, 360] width 63 height 29
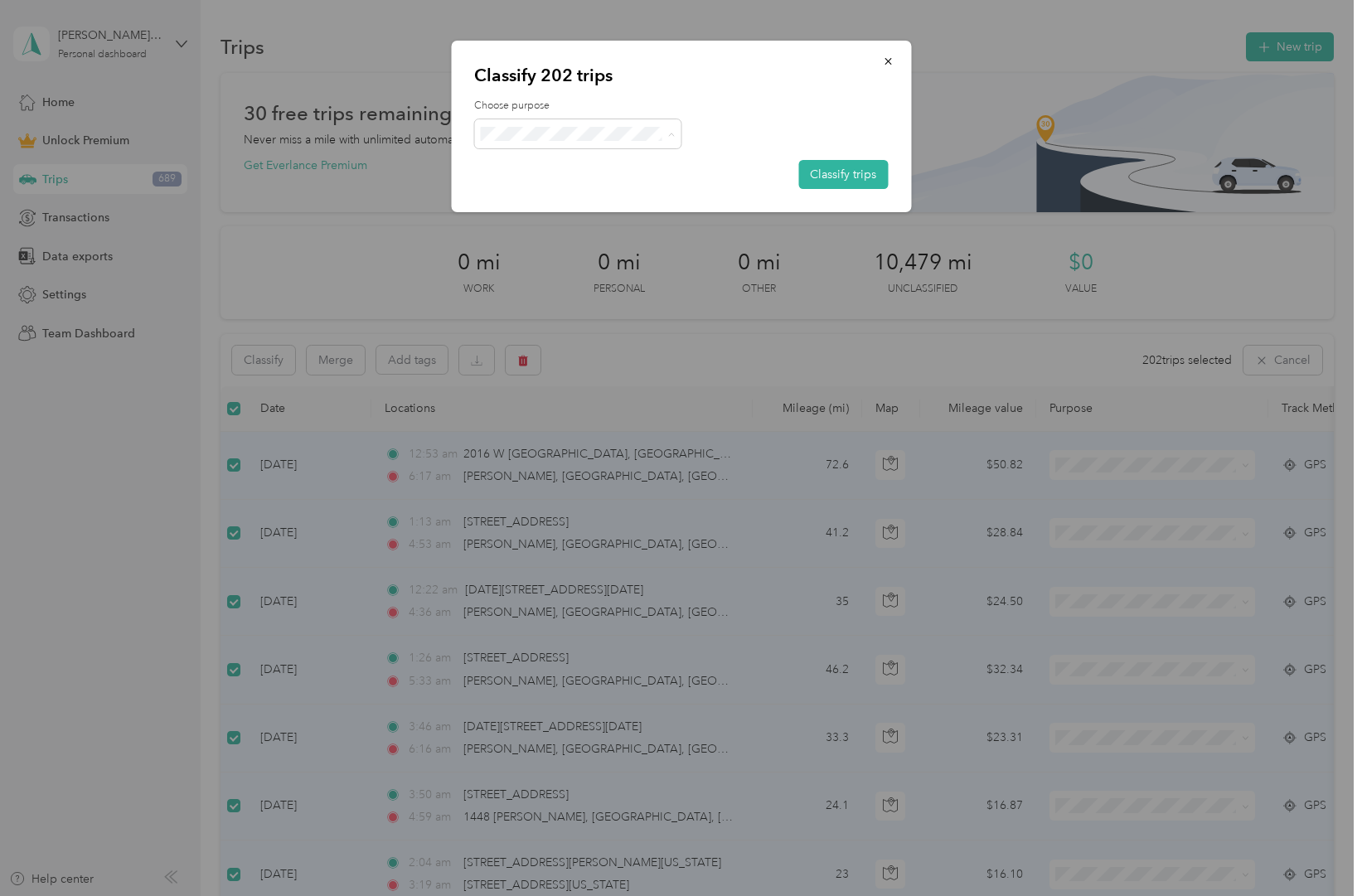
click at [593, 219] on span "Doordash" at bounding box center [592, 222] width 154 height 17
click at [846, 171] on button "Classify trips" at bounding box center [842, 174] width 89 height 29
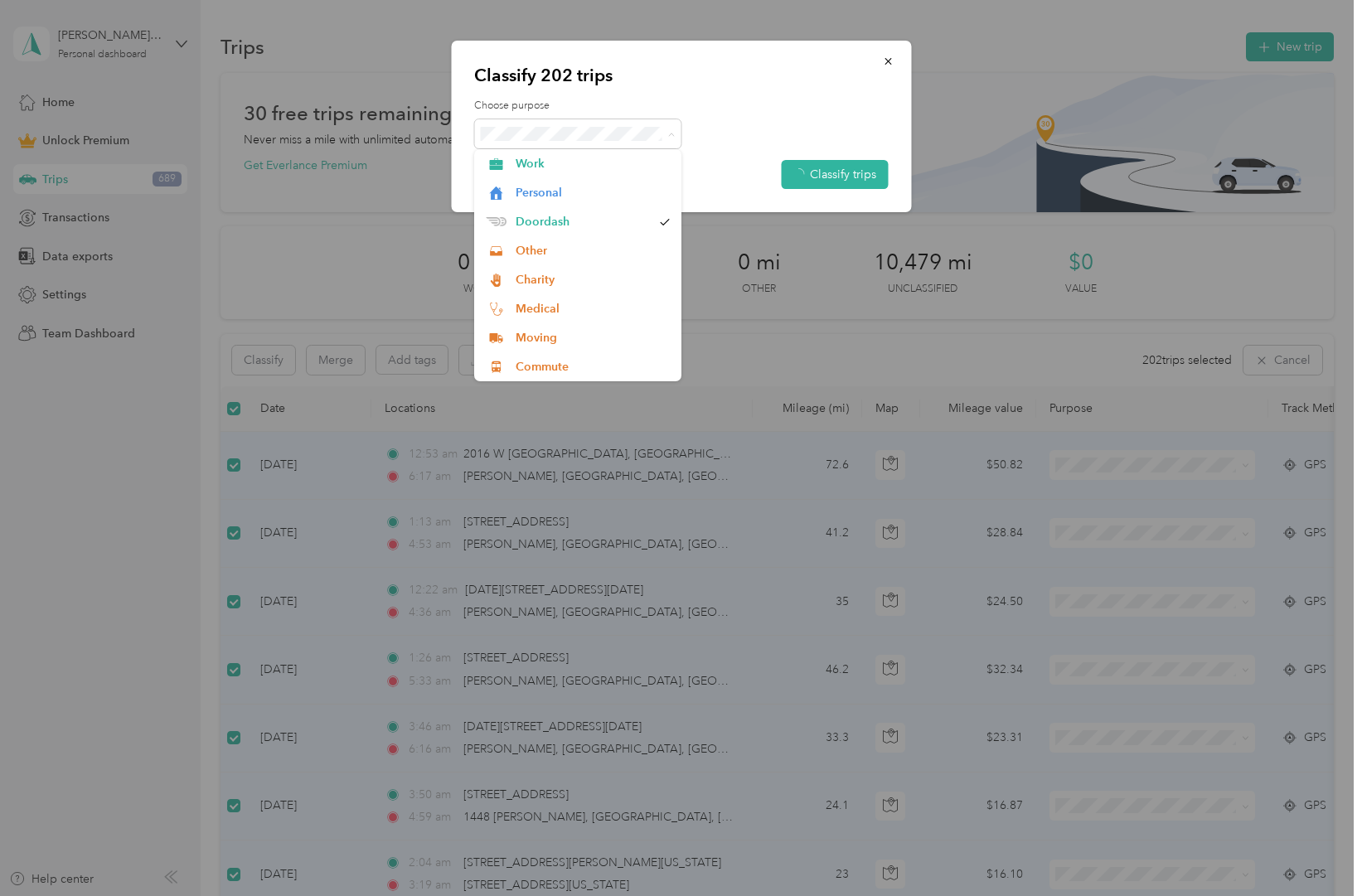
click at [781, 131] on div at bounding box center [681, 133] width 414 height 29
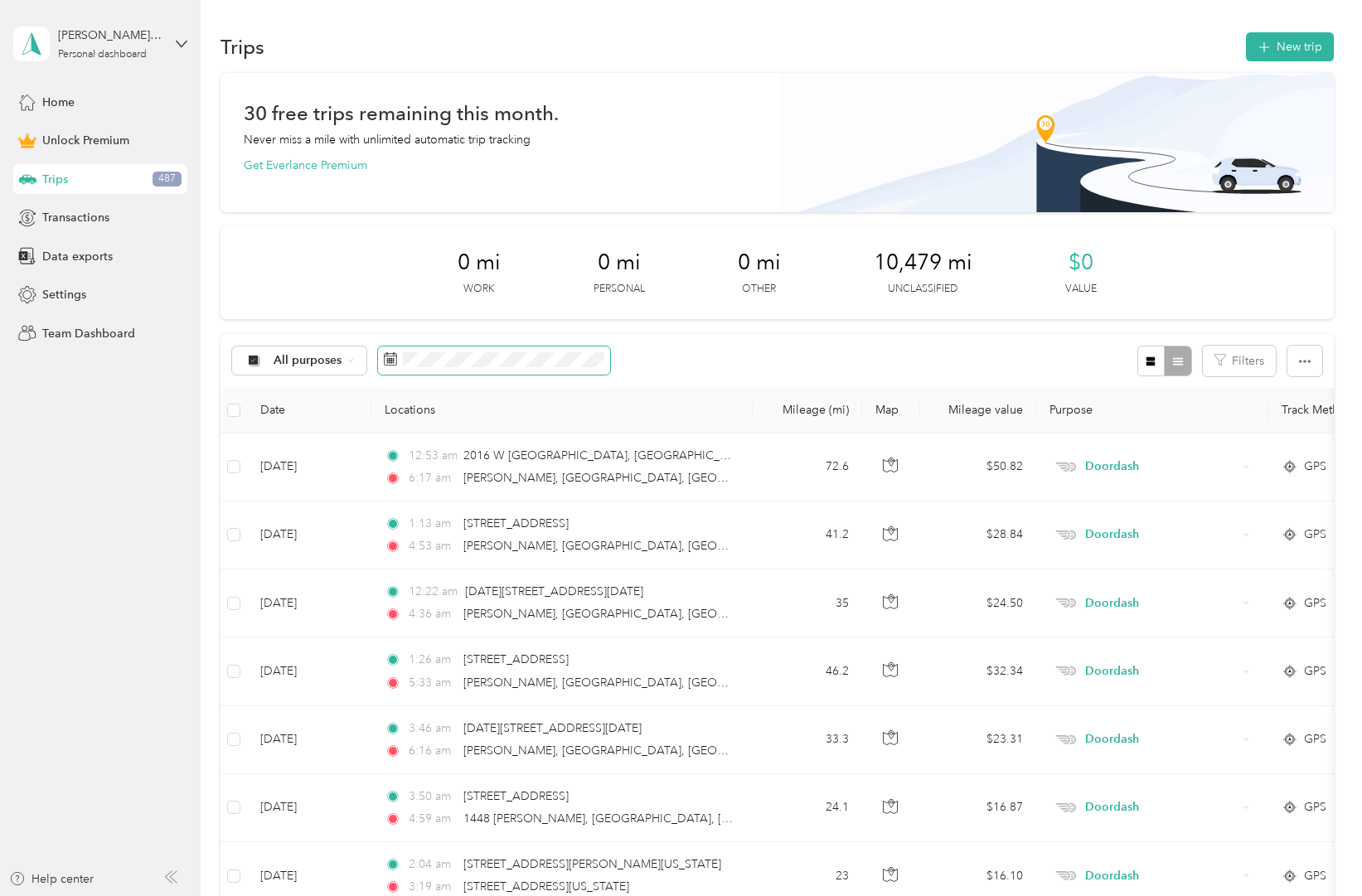
click at [551, 366] on span at bounding box center [494, 361] width 232 height 28
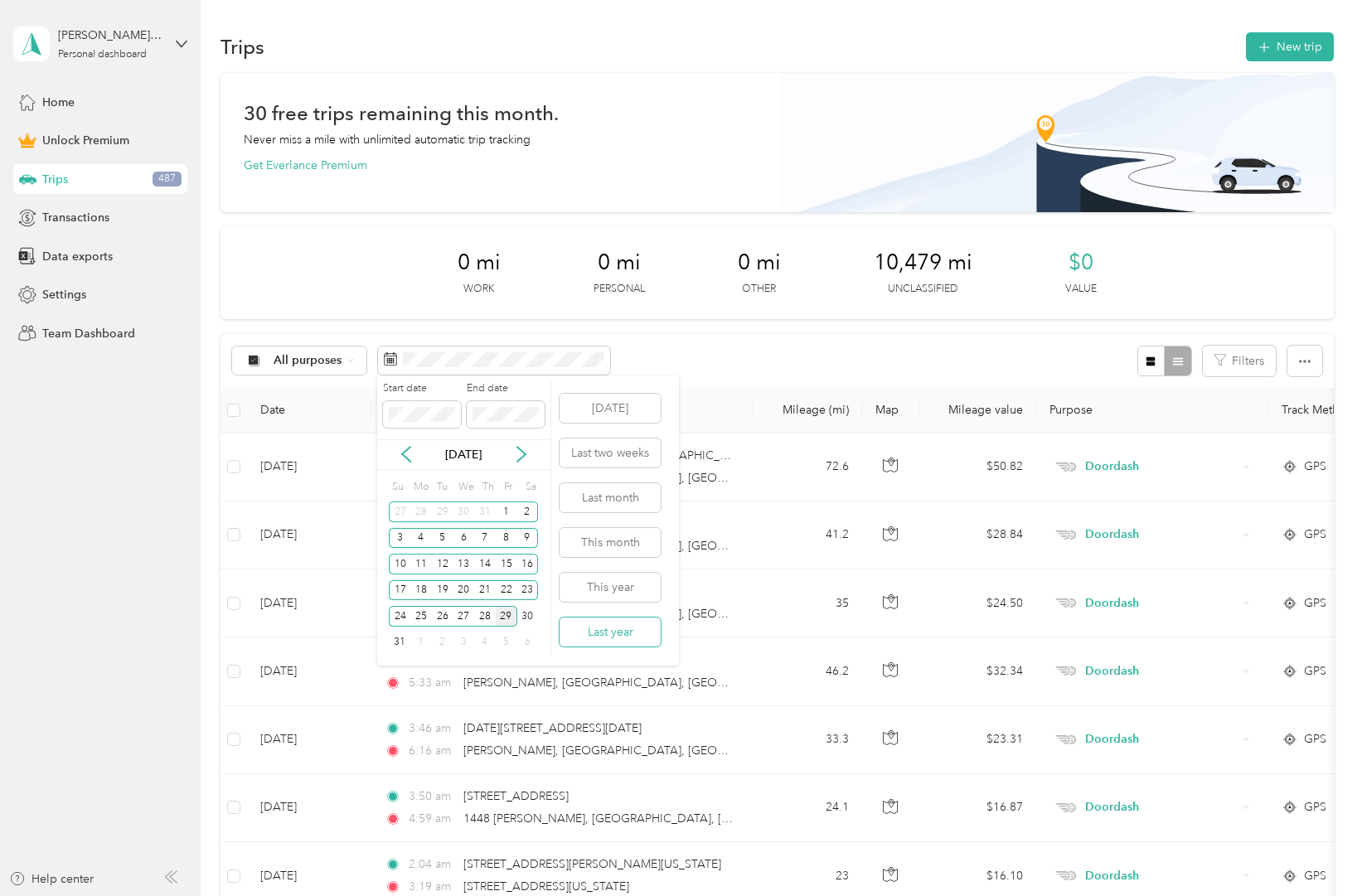
click at [606, 635] on button "Last year" at bounding box center [610, 631] width 101 height 29
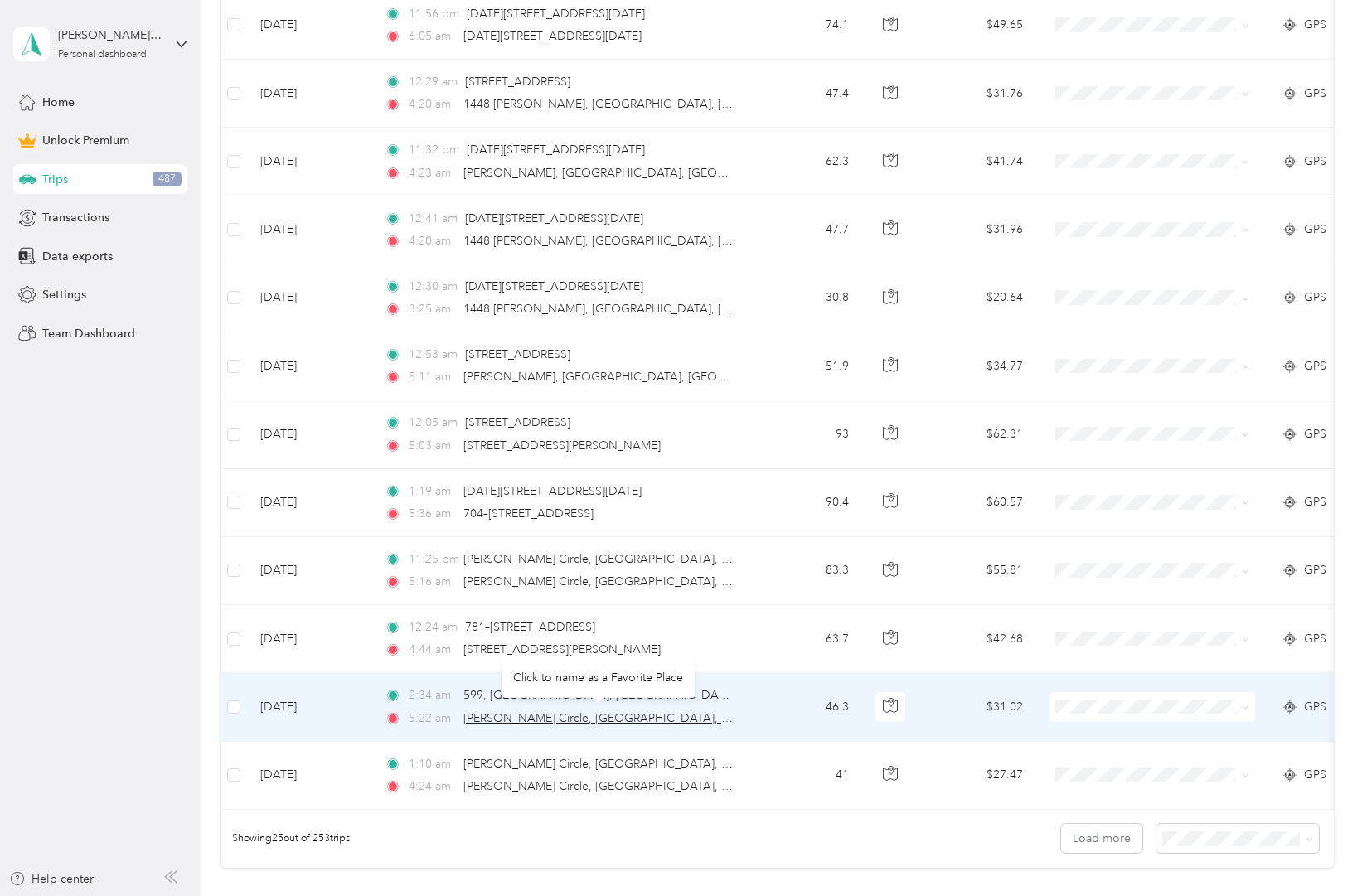
scroll to position [1531, 0]
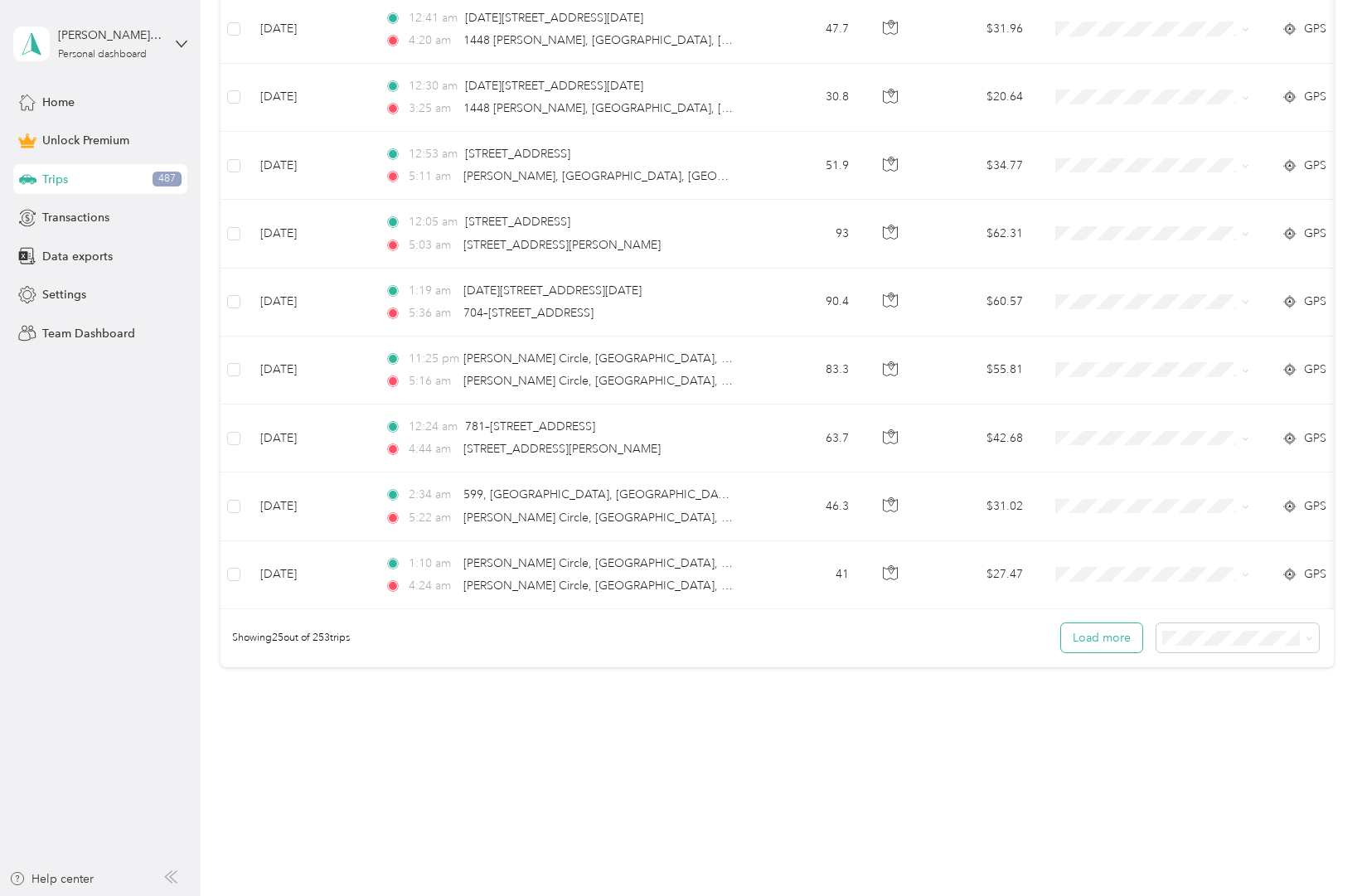
click at [1120, 635] on button "Load more" at bounding box center [1102, 637] width 82 height 29
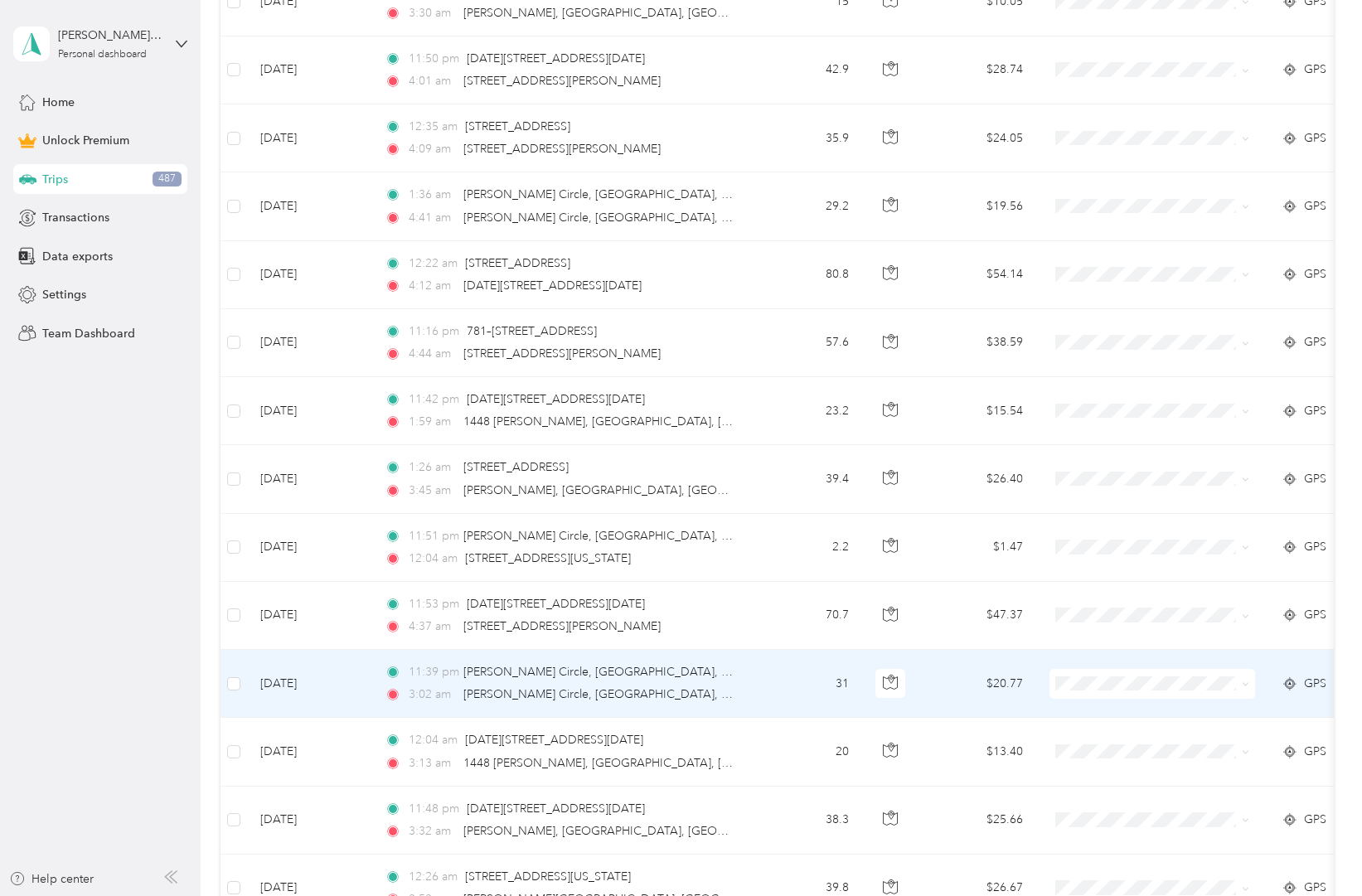
scroll to position [3236, 0]
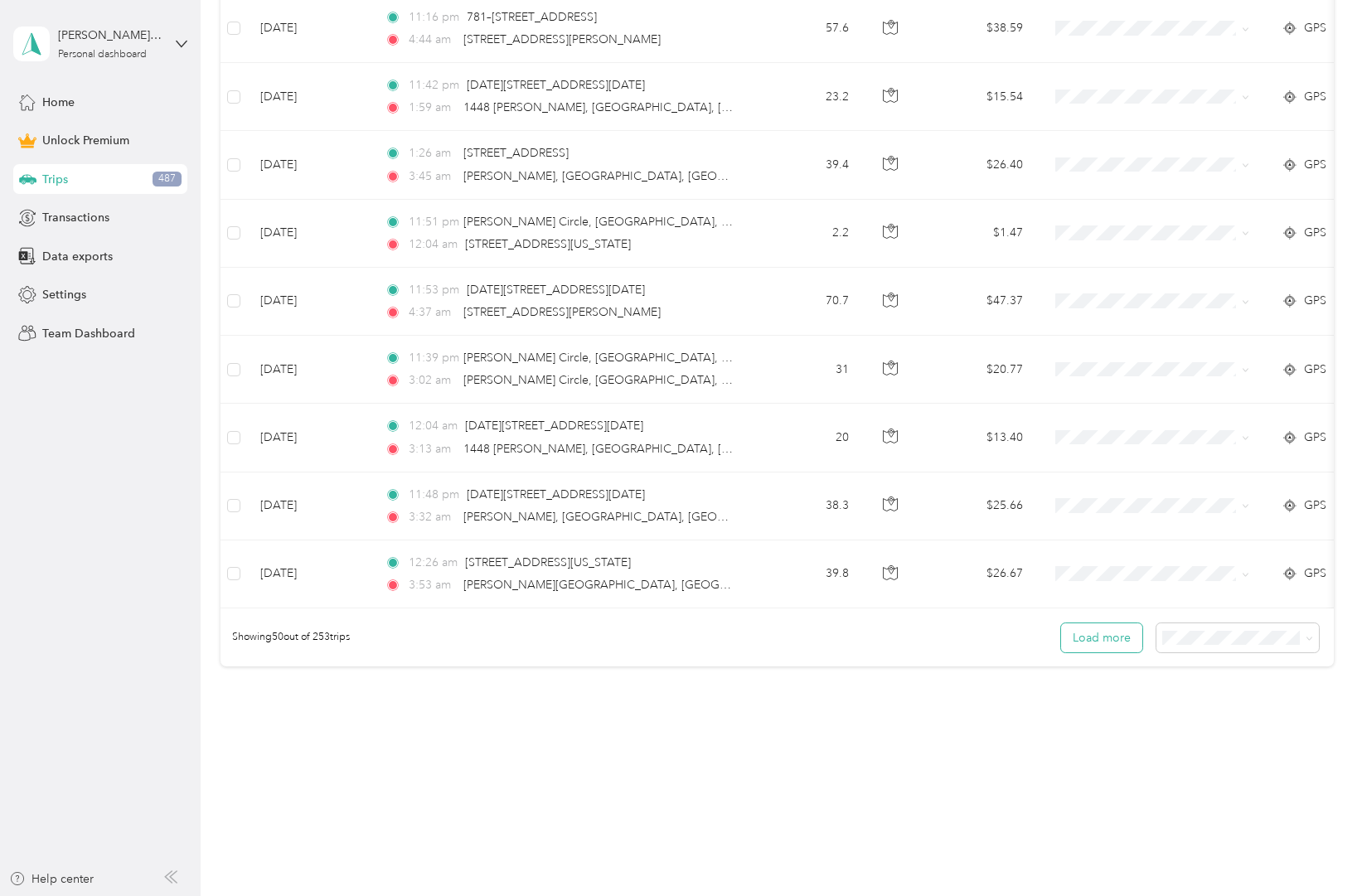
click at [1117, 635] on button "Load more" at bounding box center [1102, 637] width 82 height 29
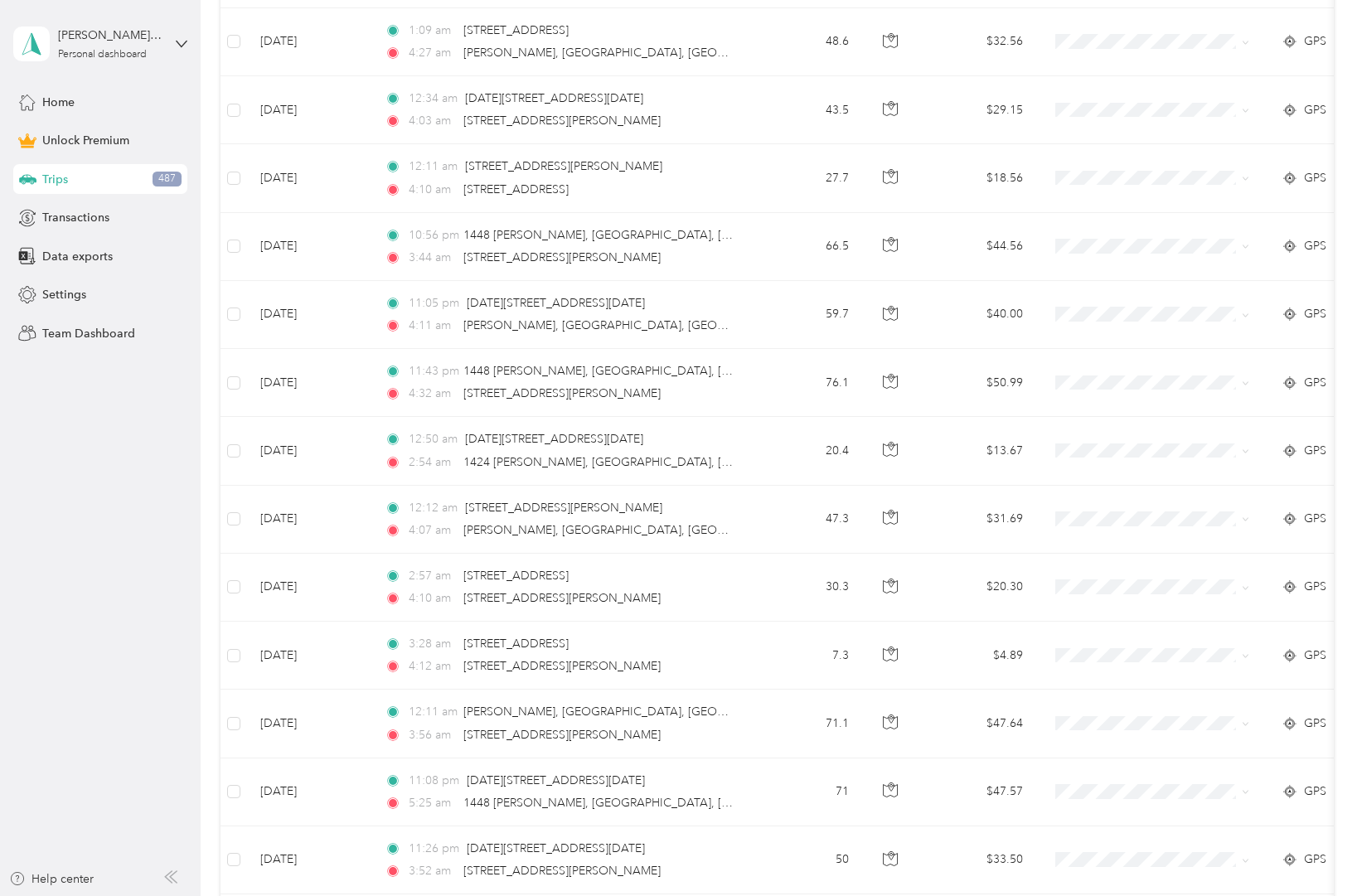
scroll to position [4940, 0]
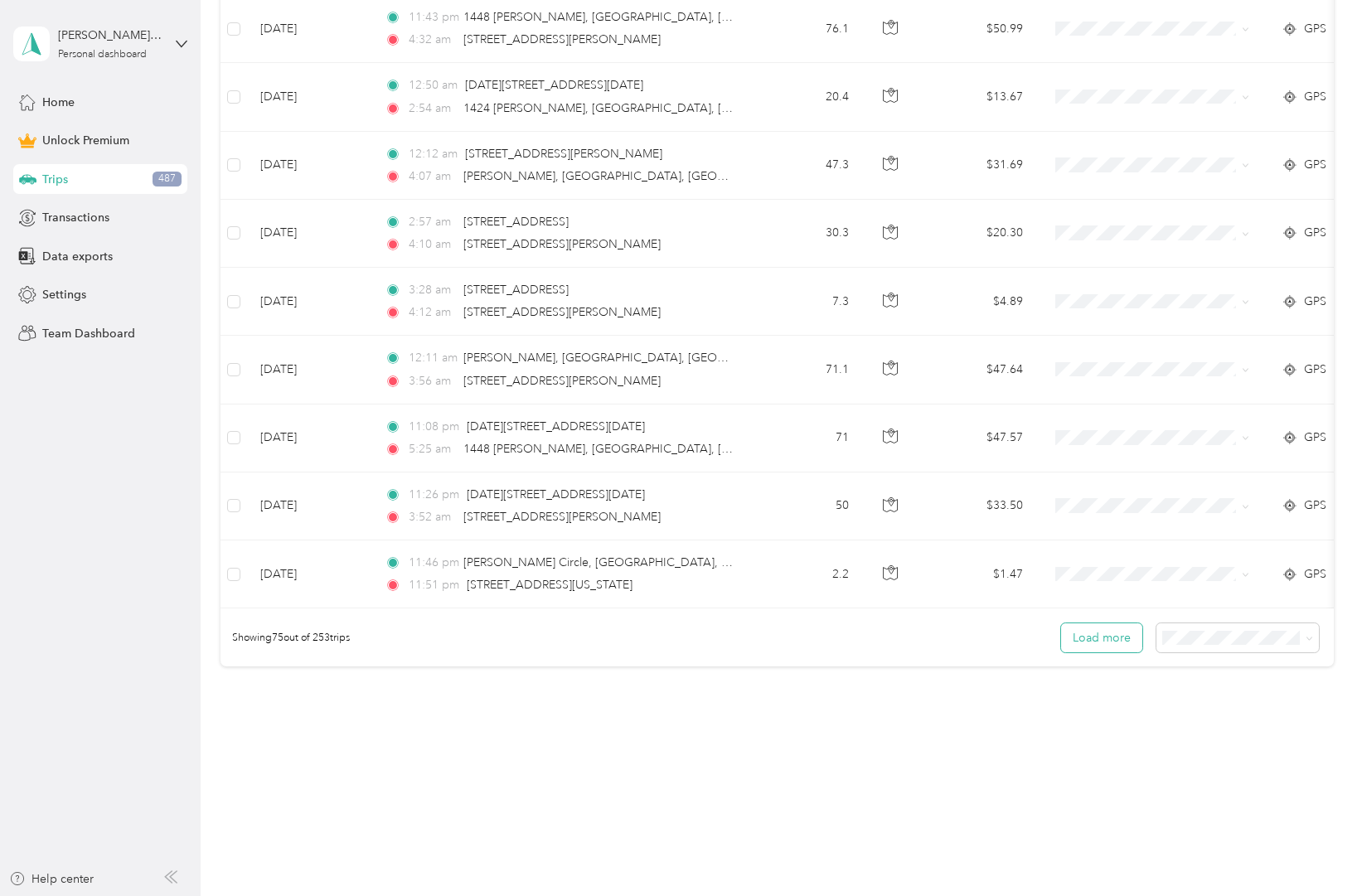
click at [1119, 638] on button "Load more" at bounding box center [1102, 637] width 82 height 29
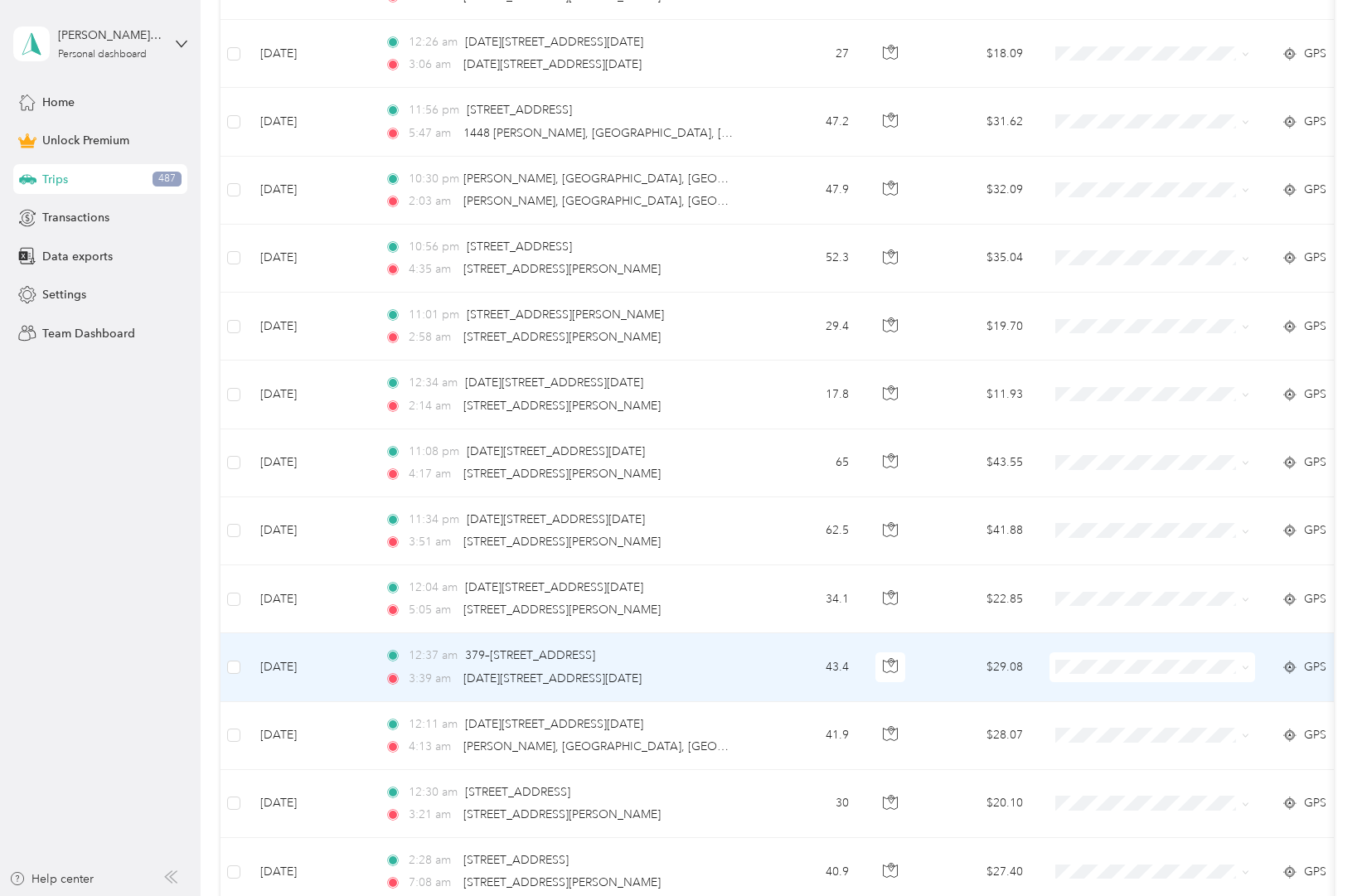
scroll to position [6644, 0]
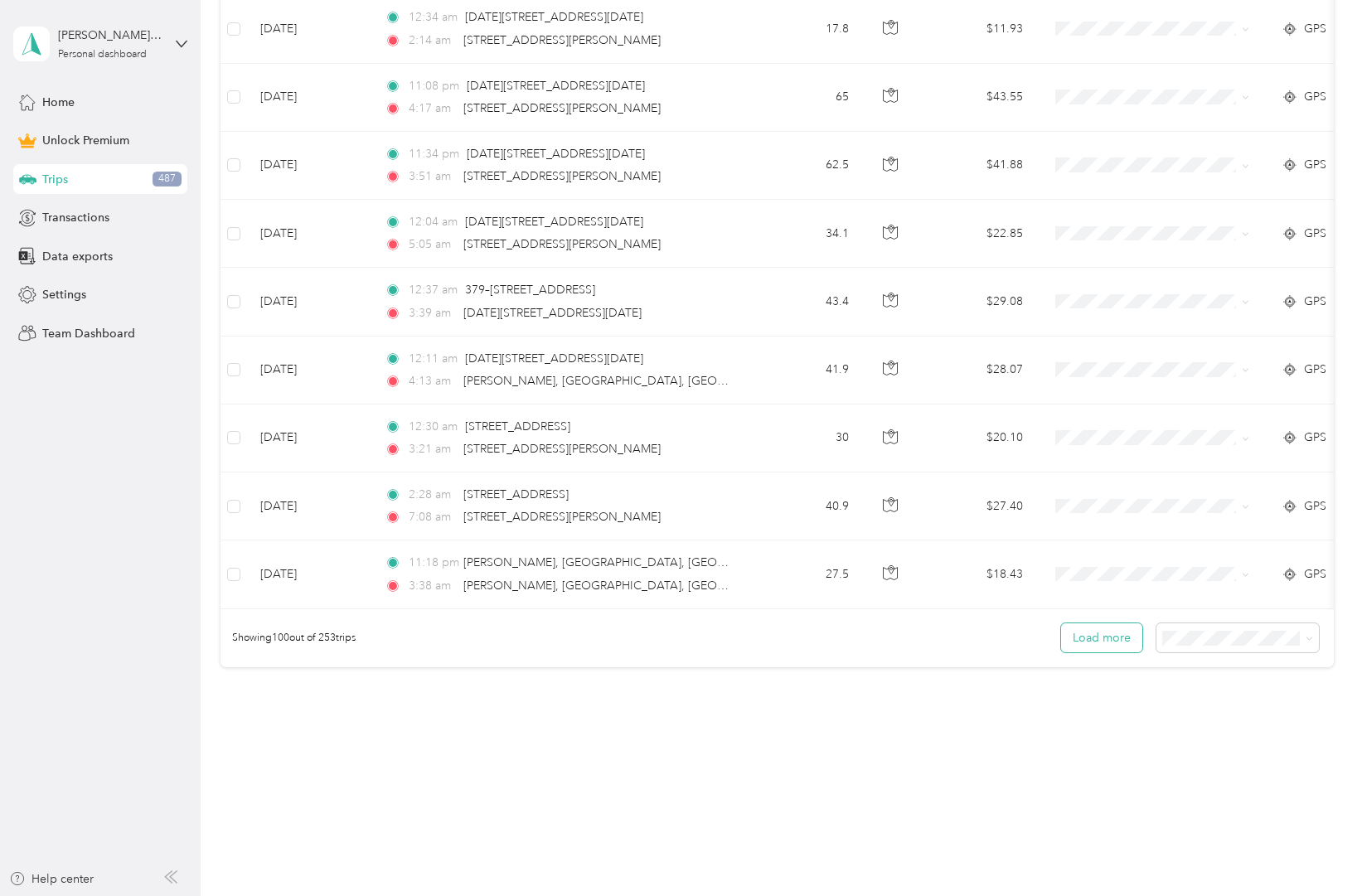
click at [1107, 637] on button "Load more" at bounding box center [1102, 637] width 82 height 29
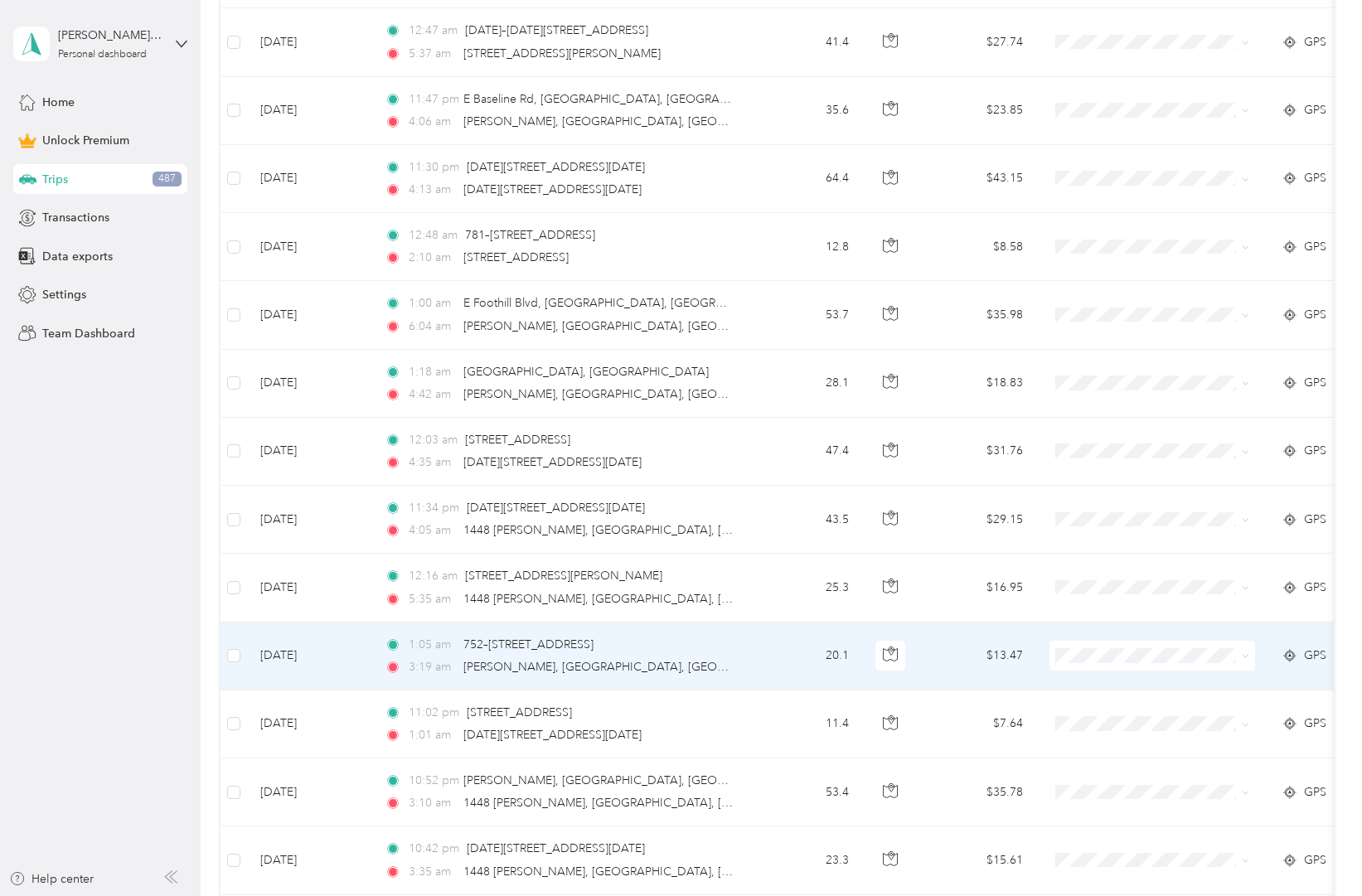
scroll to position [8348, 0]
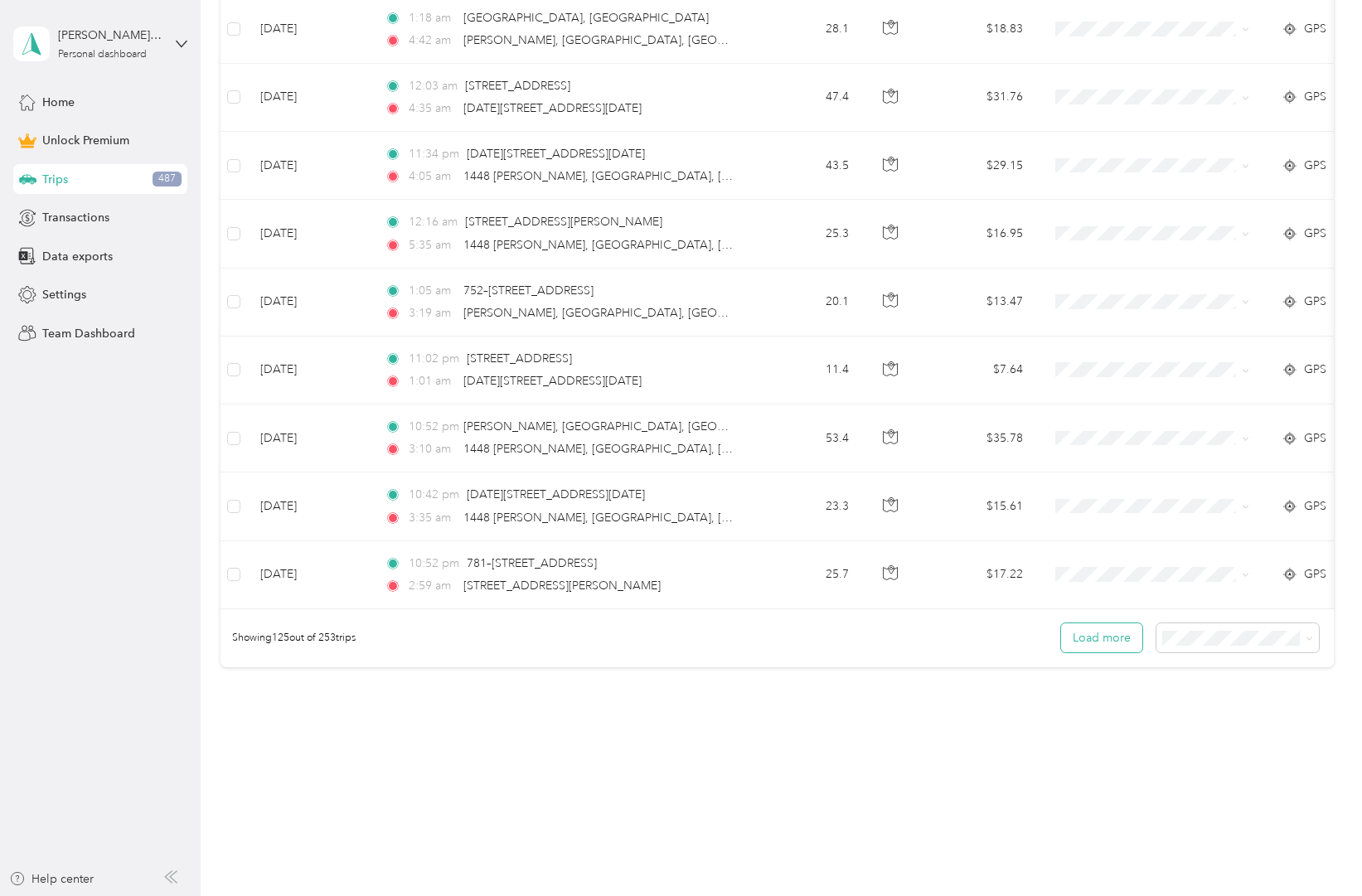
click at [1105, 639] on button "Load more" at bounding box center [1102, 637] width 82 height 29
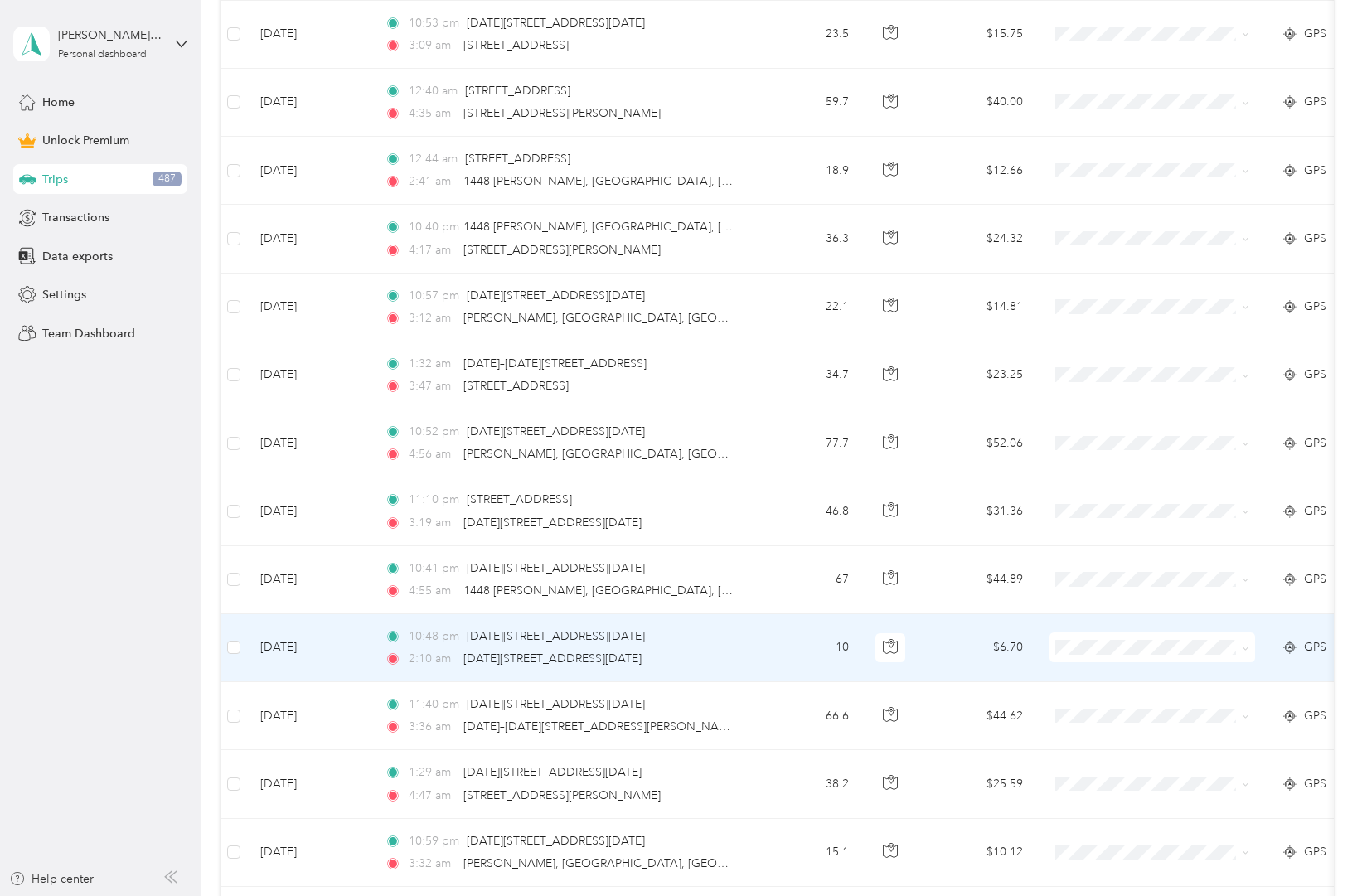
scroll to position [10053, 0]
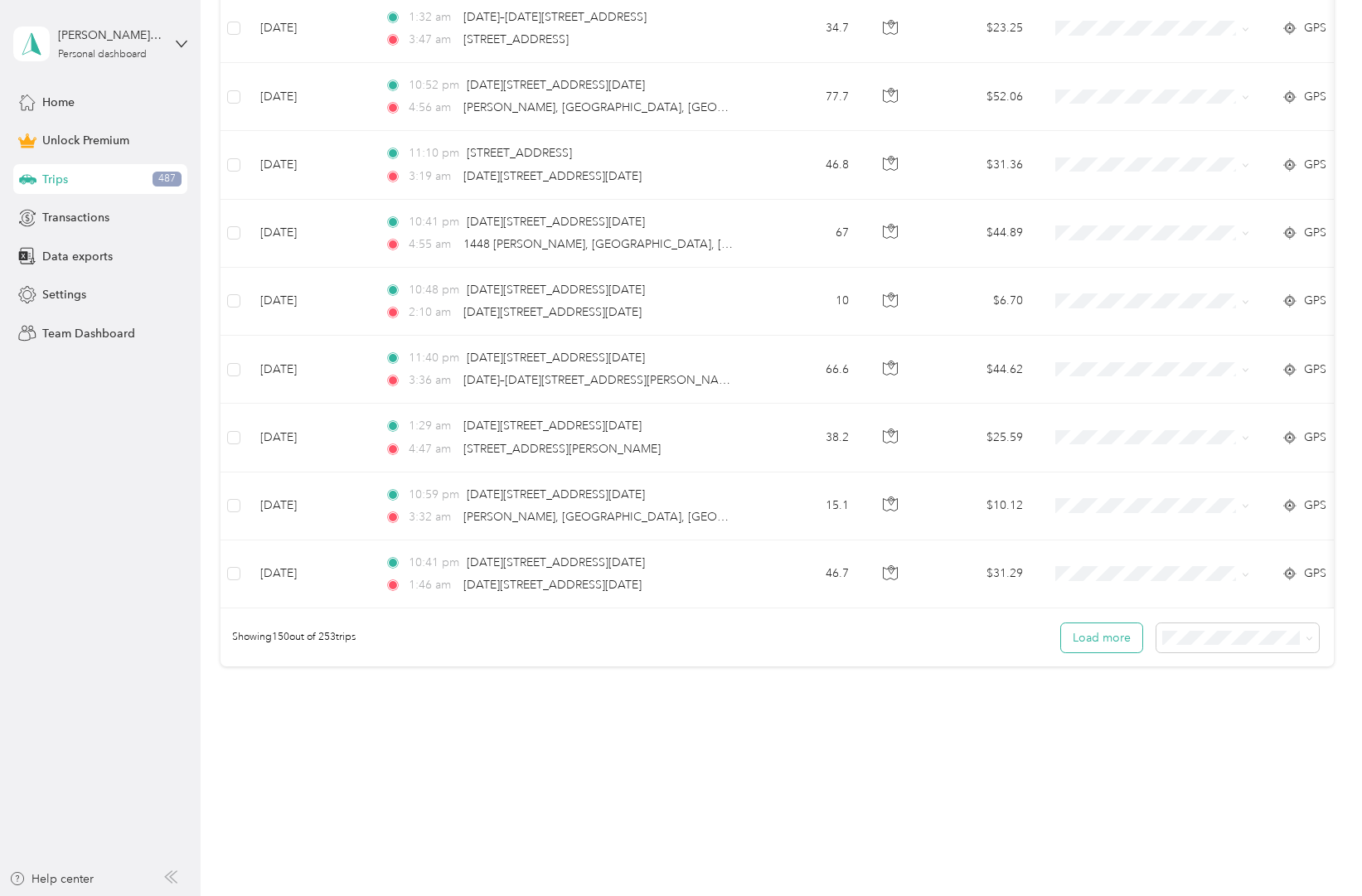
click at [1103, 639] on button "Load more" at bounding box center [1102, 637] width 82 height 29
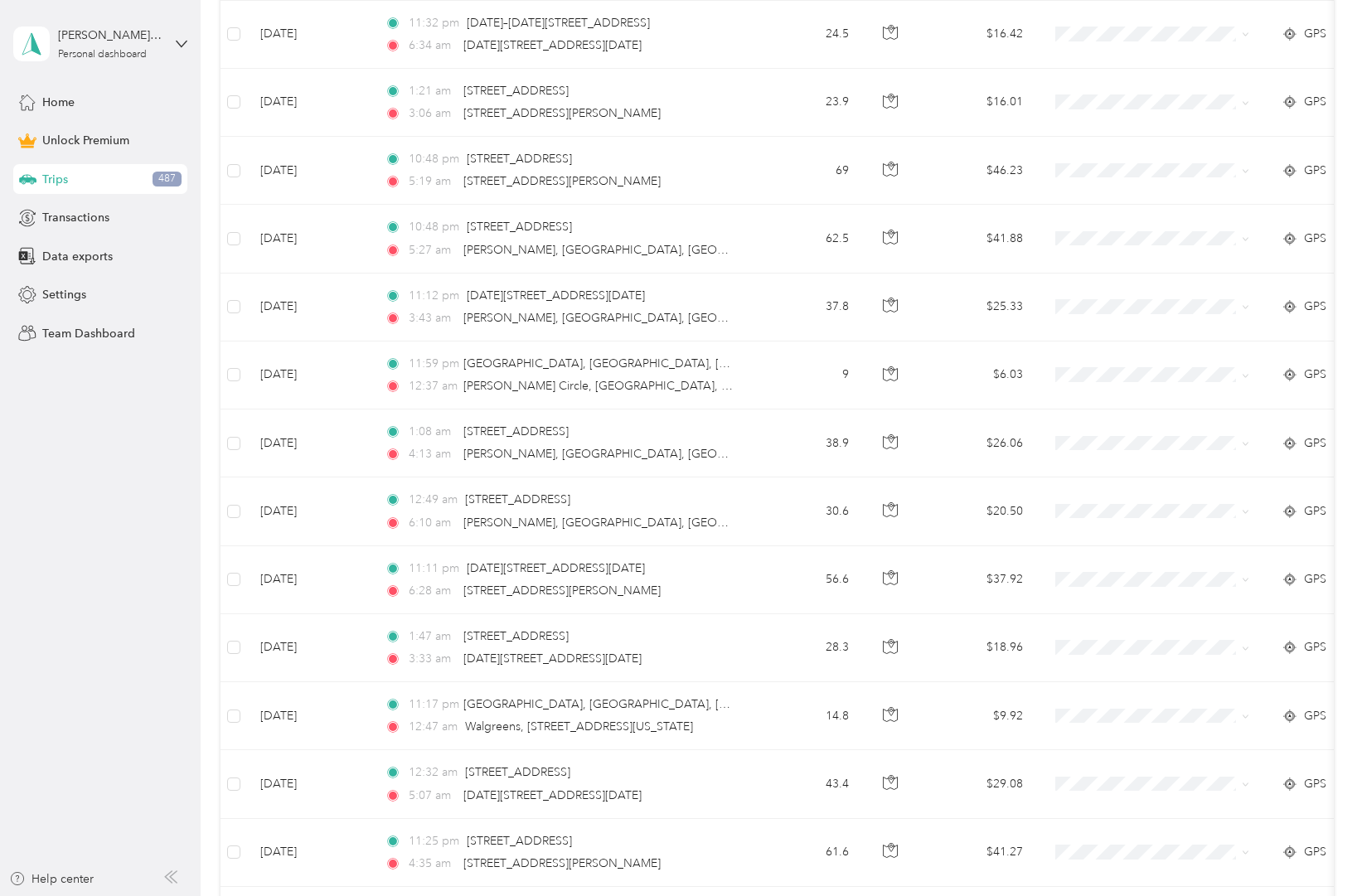
scroll to position [11757, 0]
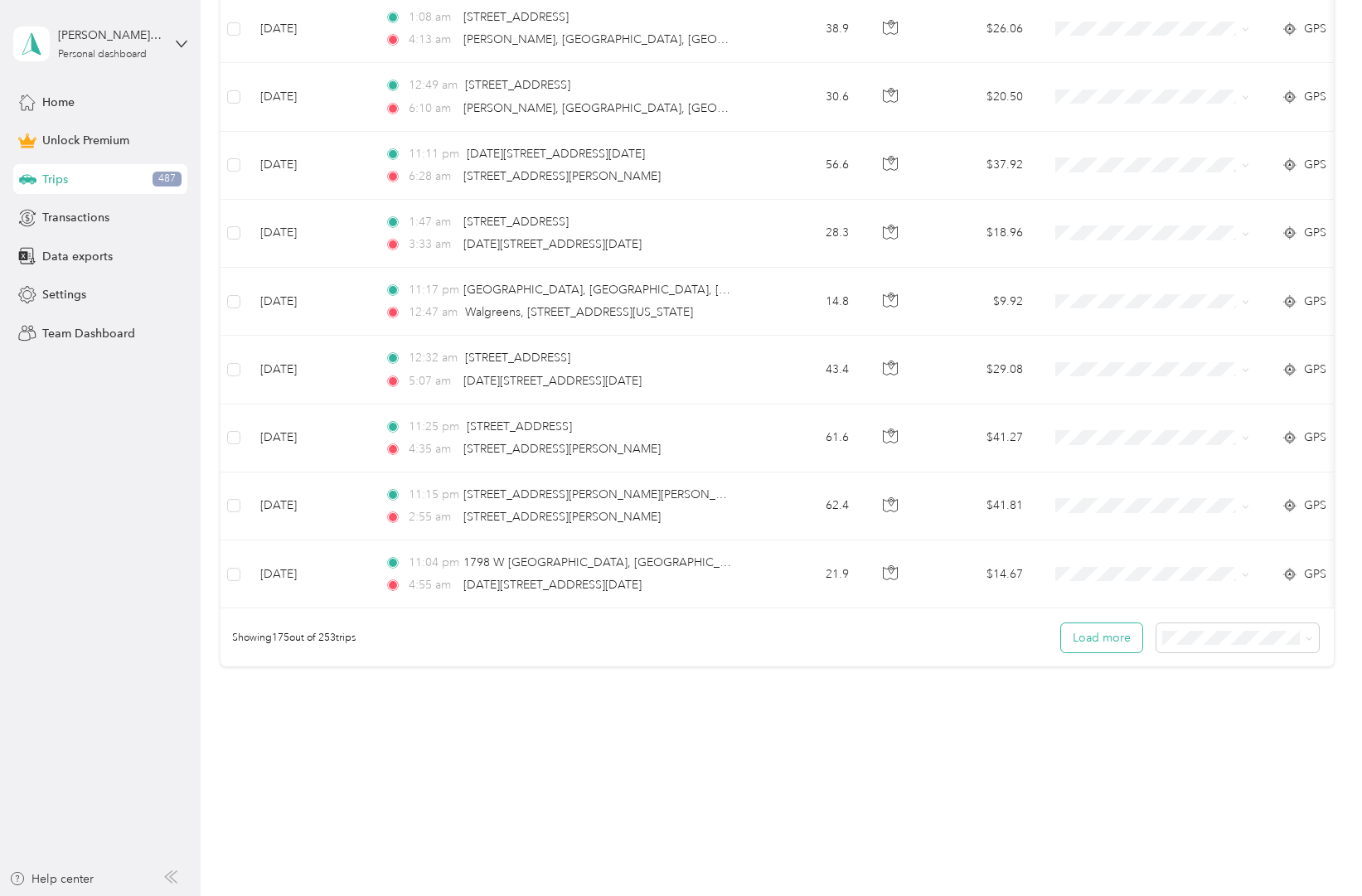
click at [1100, 640] on button "Load more" at bounding box center [1102, 637] width 82 height 29
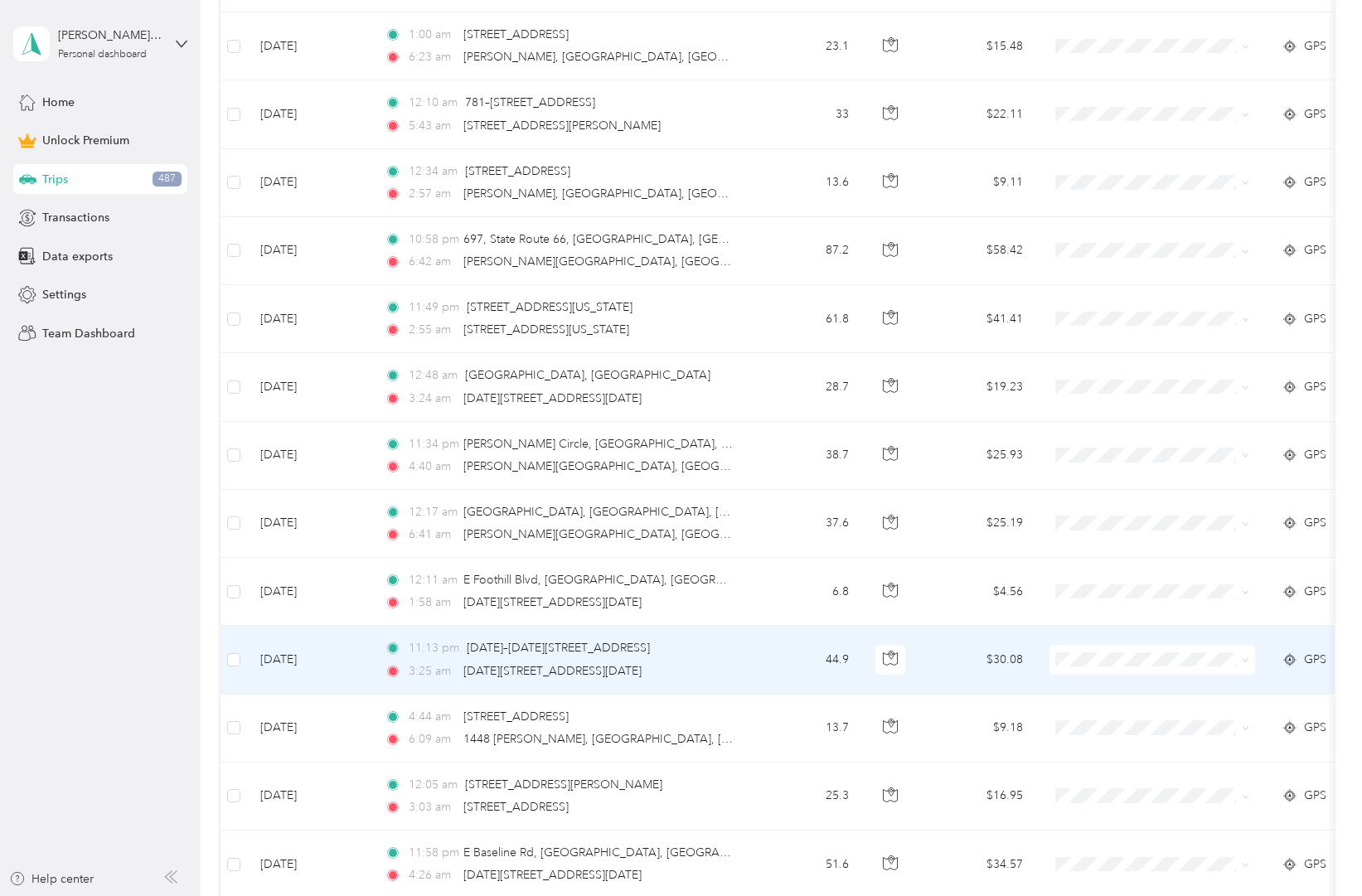
scroll to position [13461, 0]
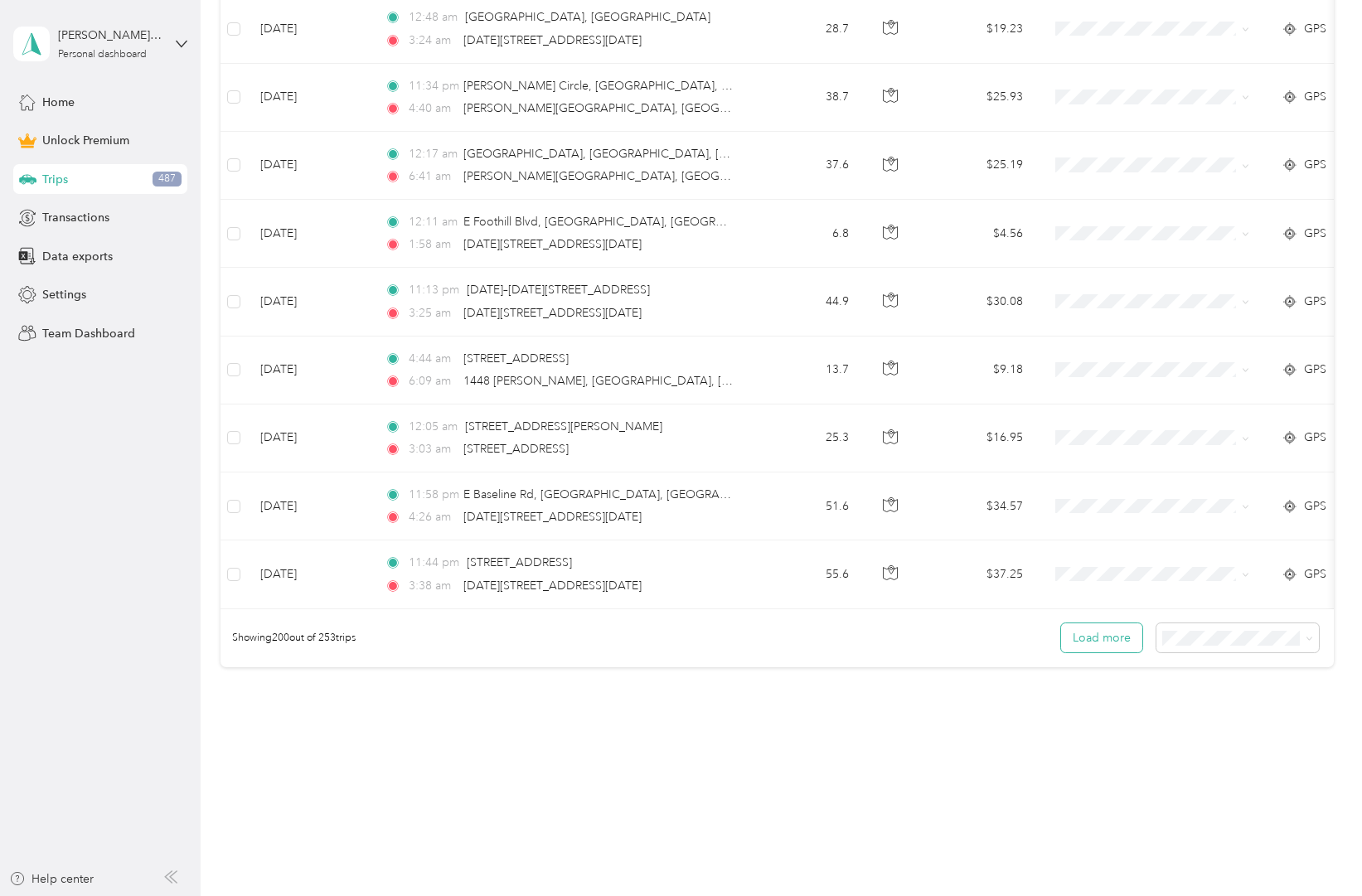
click at [1098, 637] on button "Load more" at bounding box center [1102, 637] width 82 height 29
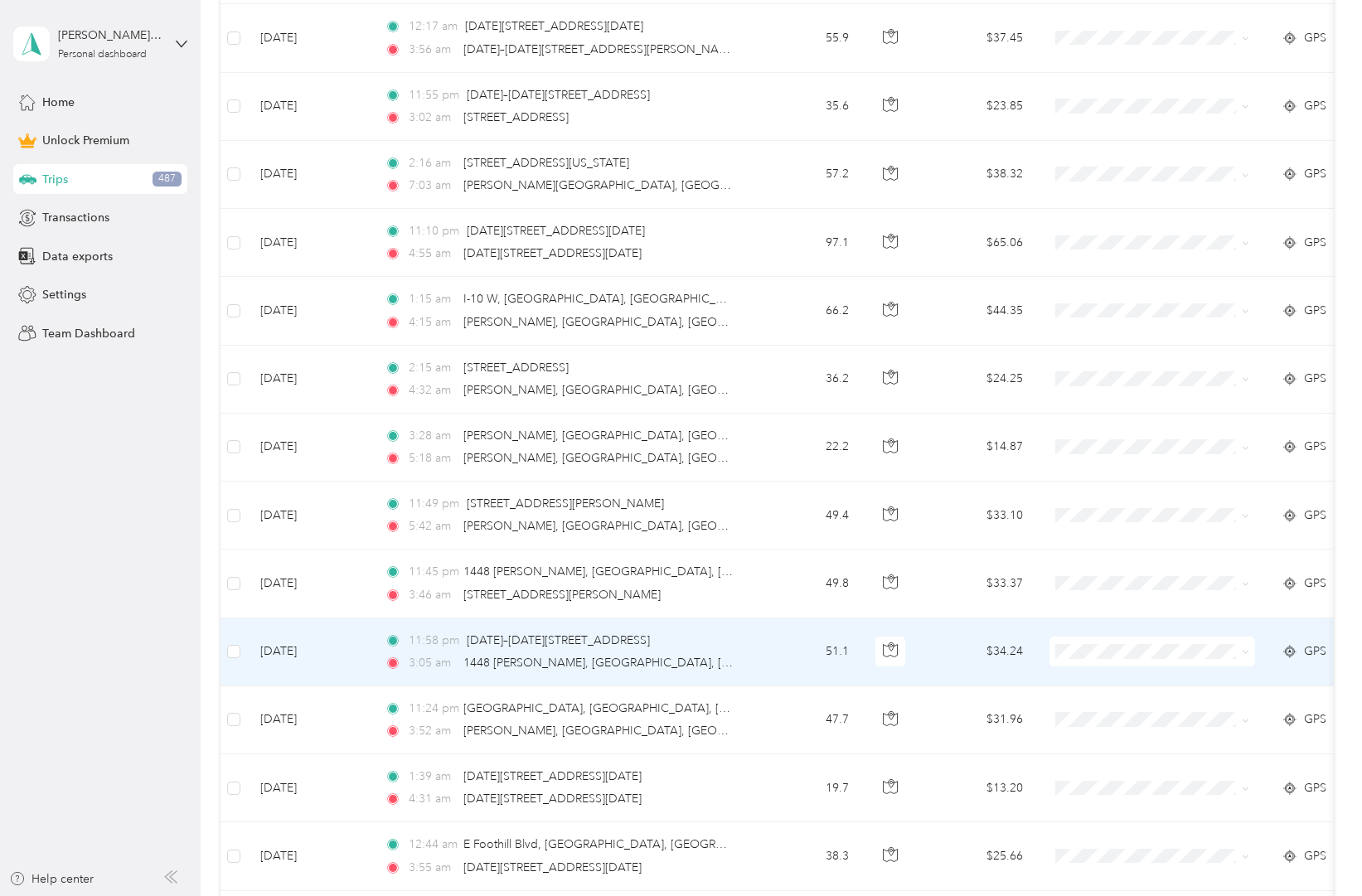
scroll to position [15165, 0]
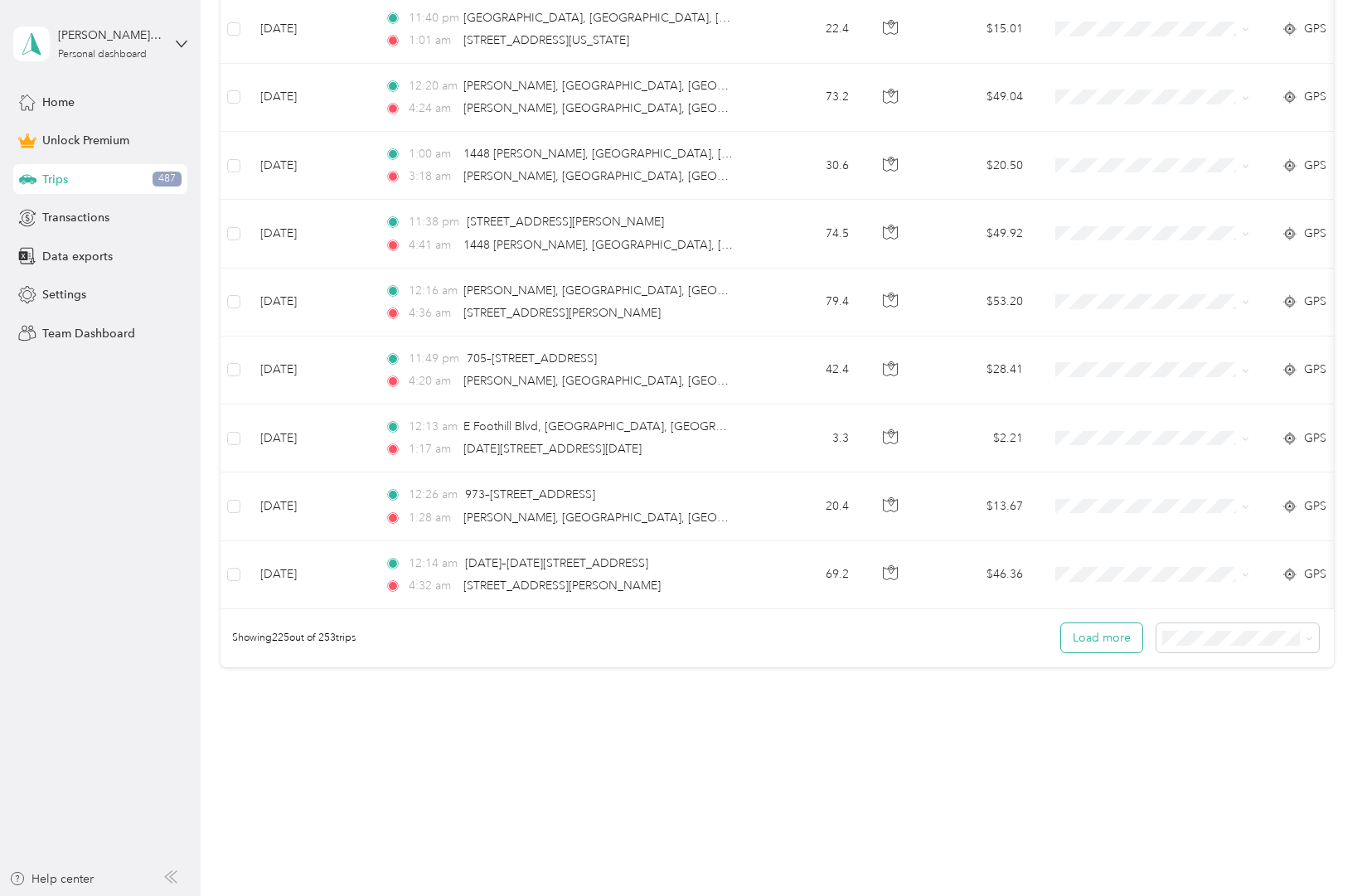
click at [1095, 636] on button "Load more" at bounding box center [1102, 637] width 82 height 29
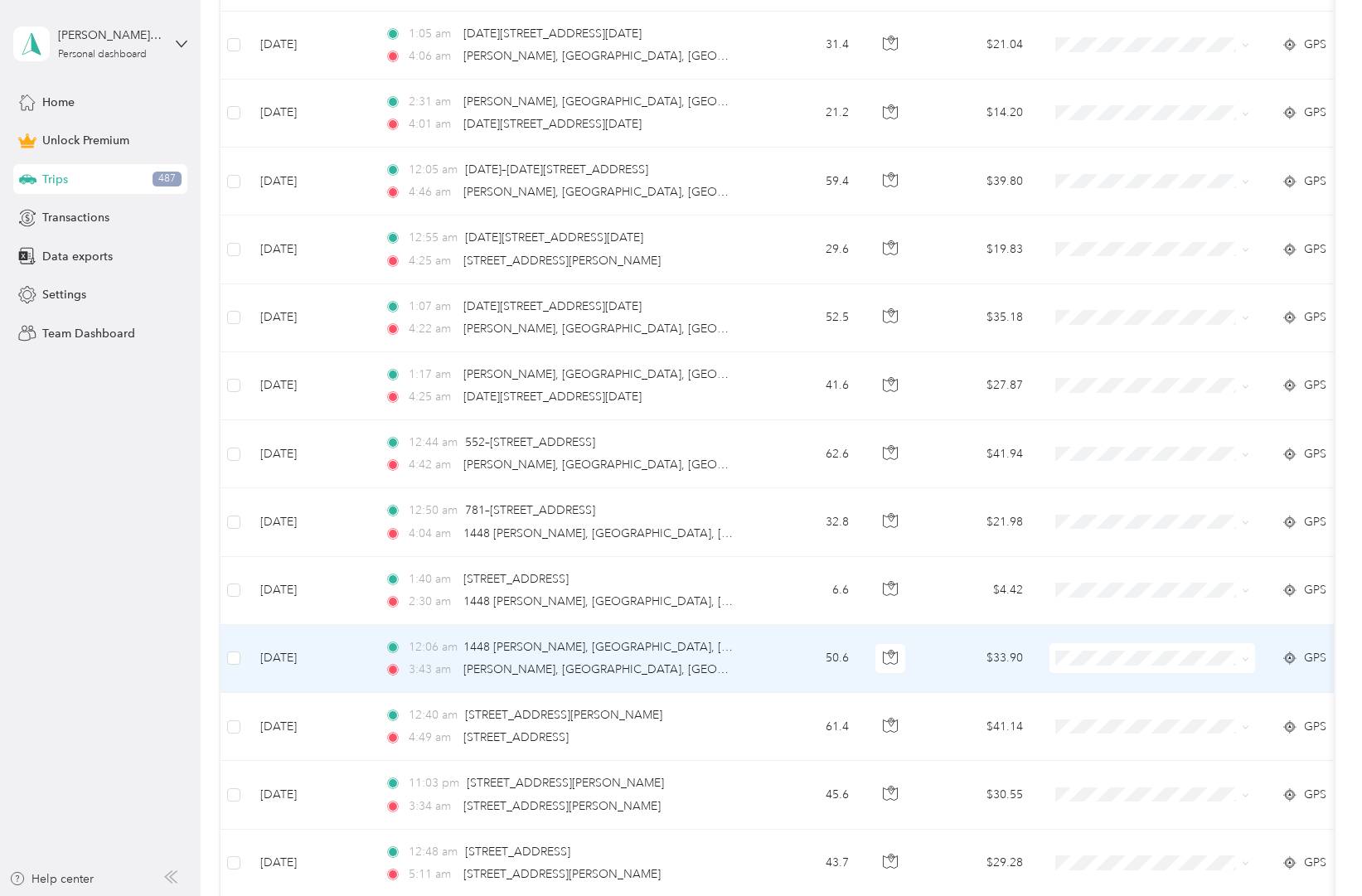
scroll to position [16869, 0]
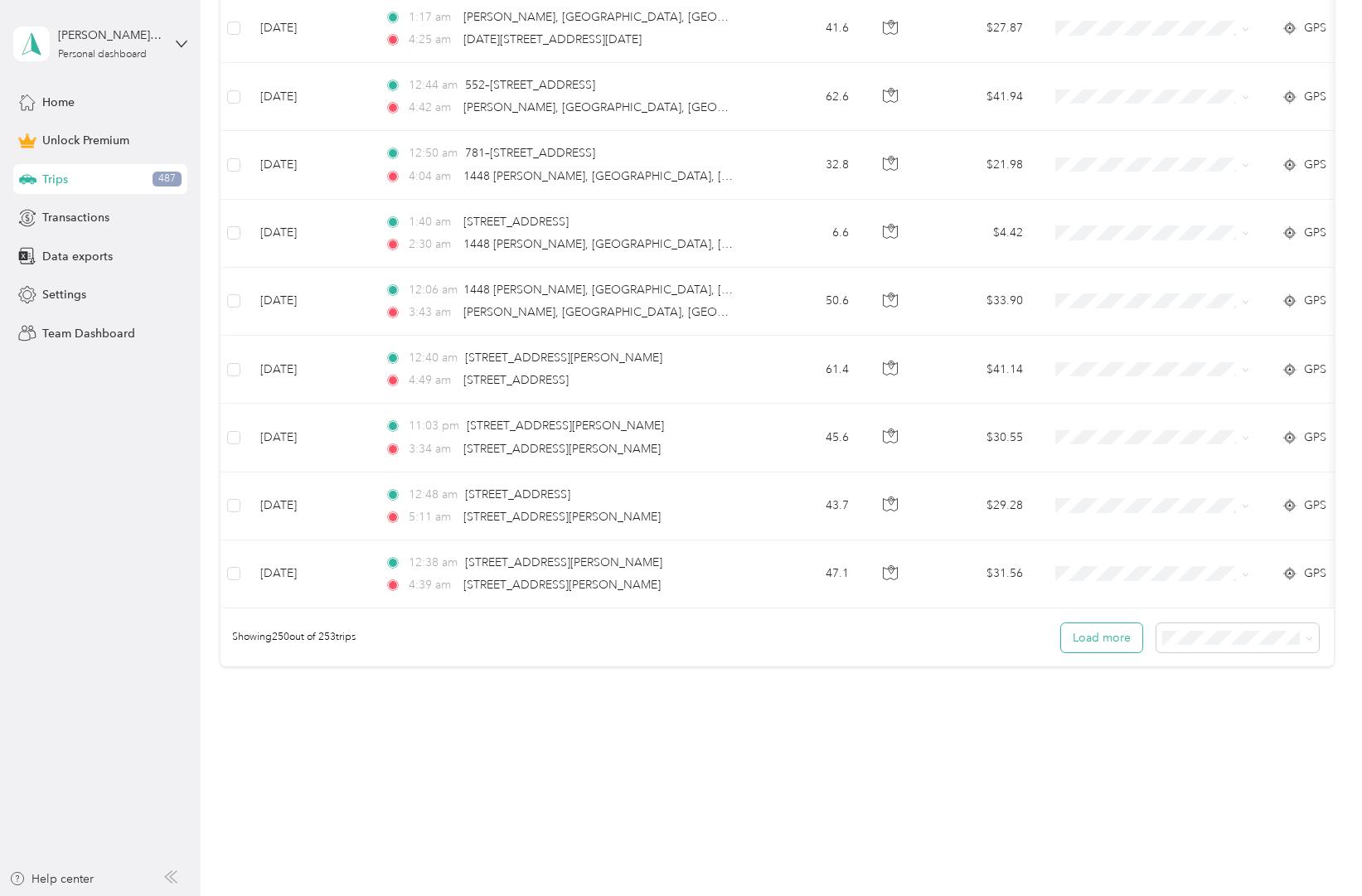
click at [1096, 636] on button "Load more" at bounding box center [1102, 637] width 82 height 29
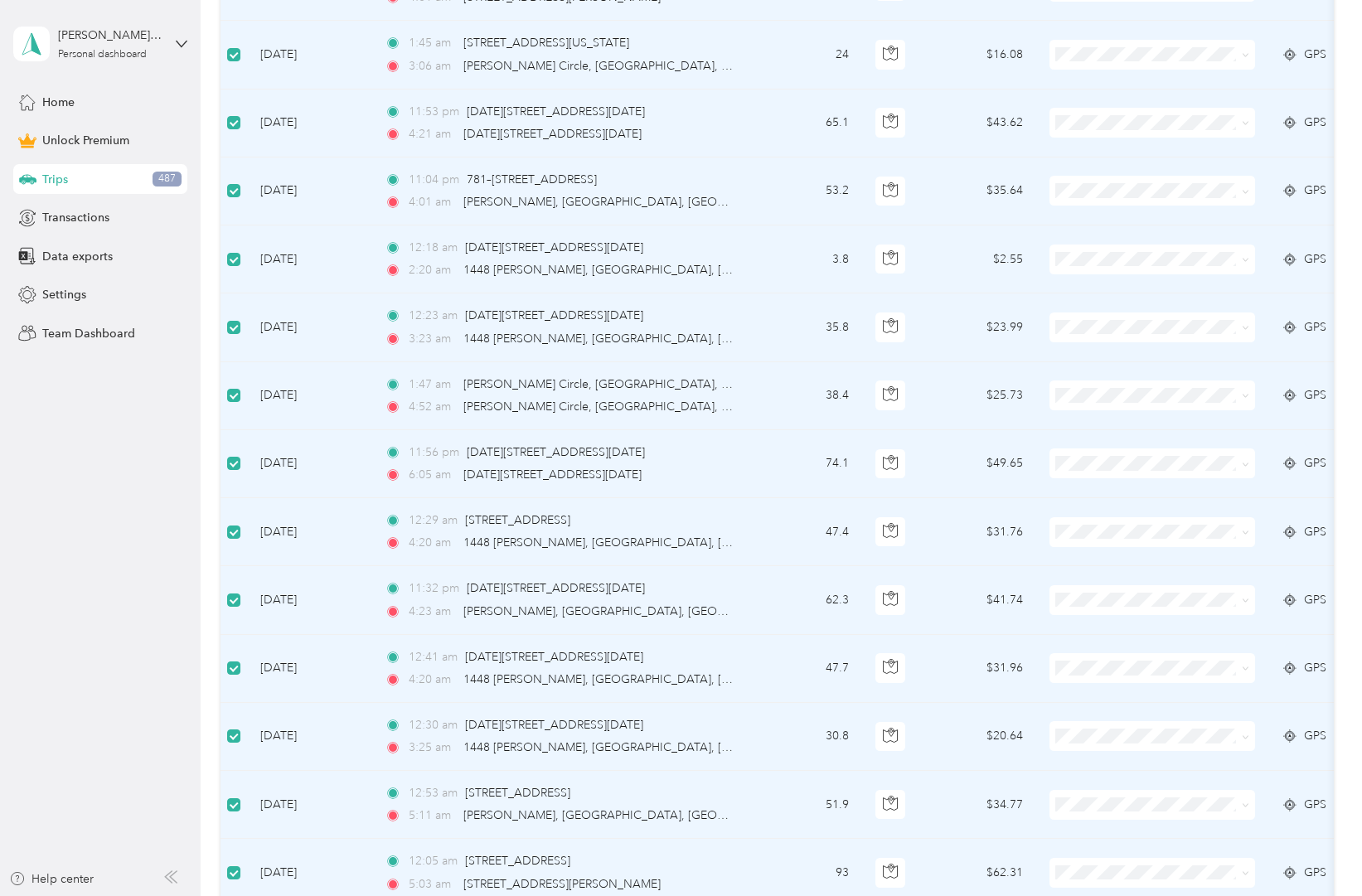
scroll to position [0, 0]
